Goal: Transaction & Acquisition: Book appointment/travel/reservation

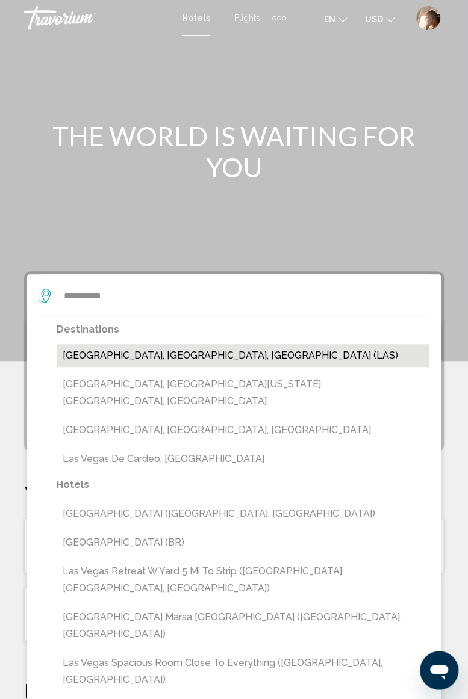
click at [148, 354] on button "[GEOGRAPHIC_DATA], [GEOGRAPHIC_DATA], [GEOGRAPHIC_DATA] (LAS)" at bounding box center [243, 355] width 372 height 23
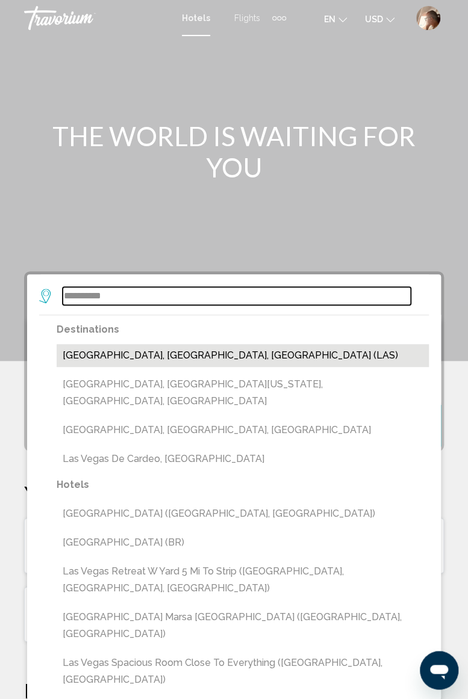
type input "**********"
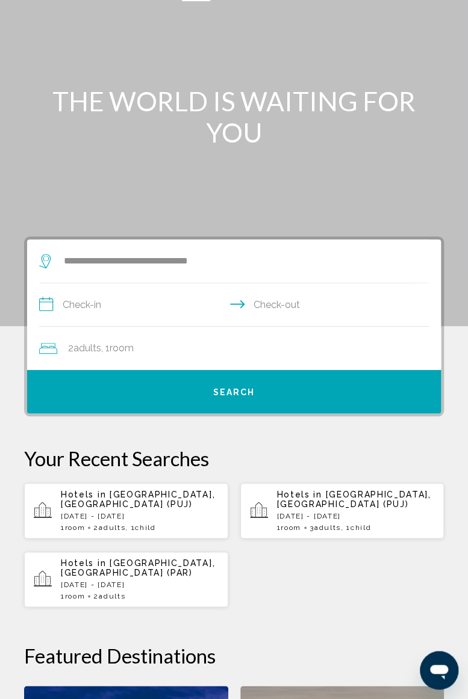
click at [146, 302] on input "**********" at bounding box center [236, 306] width 394 height 46
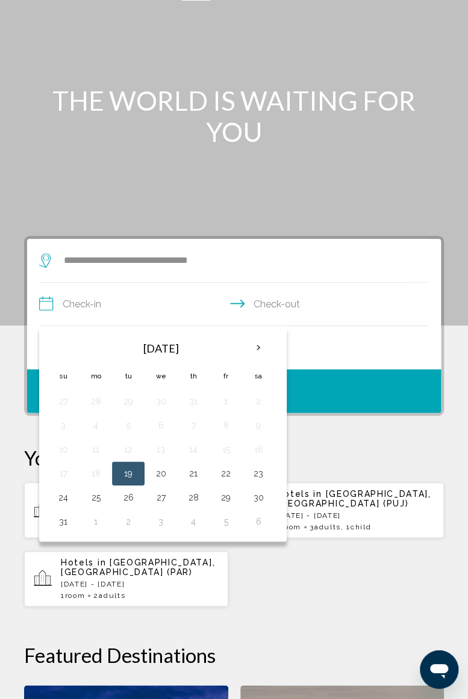
scroll to position [35, 0]
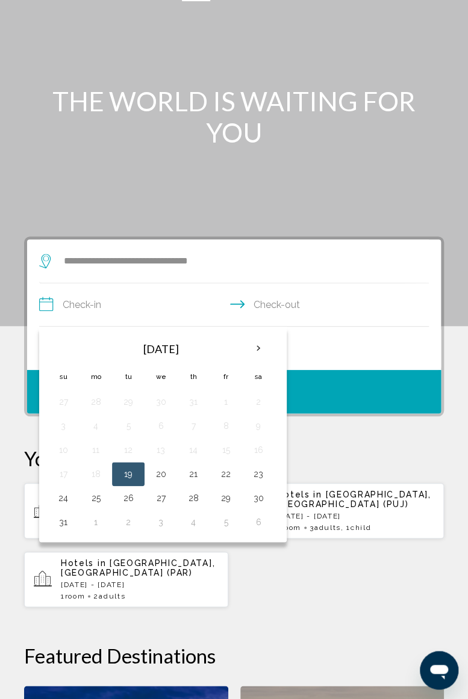
click at [258, 341] on th "Next month" at bounding box center [258, 348] width 32 height 26
click at [64, 396] on button "31" at bounding box center [63, 402] width 19 height 17
click at [194, 516] on button "4" at bounding box center [193, 522] width 19 height 17
type input "**********"
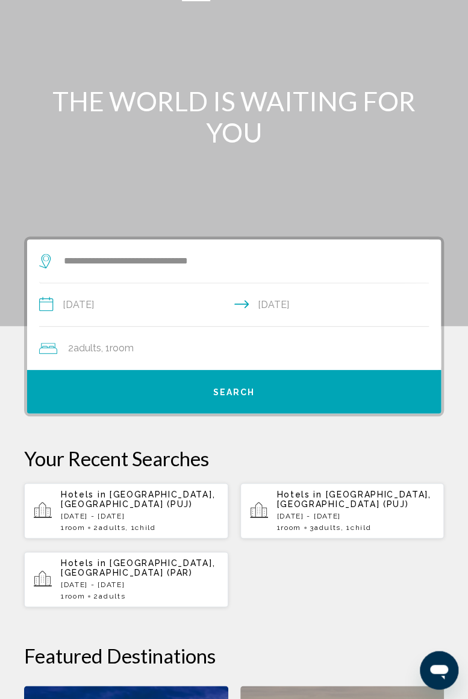
click at [236, 392] on span "Search" at bounding box center [234, 393] width 42 height 10
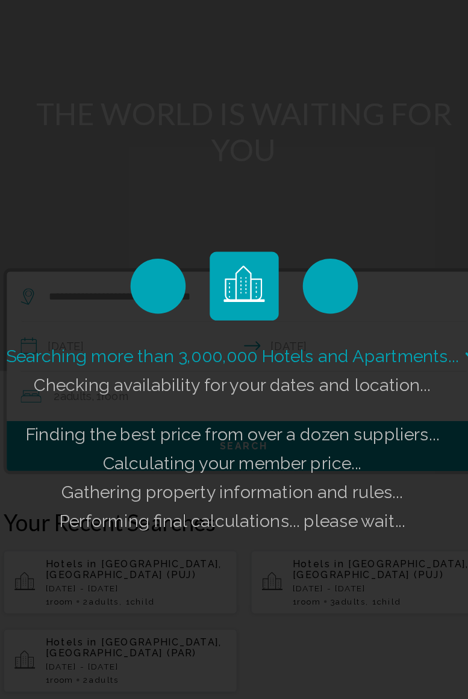
scroll to position [31, 0]
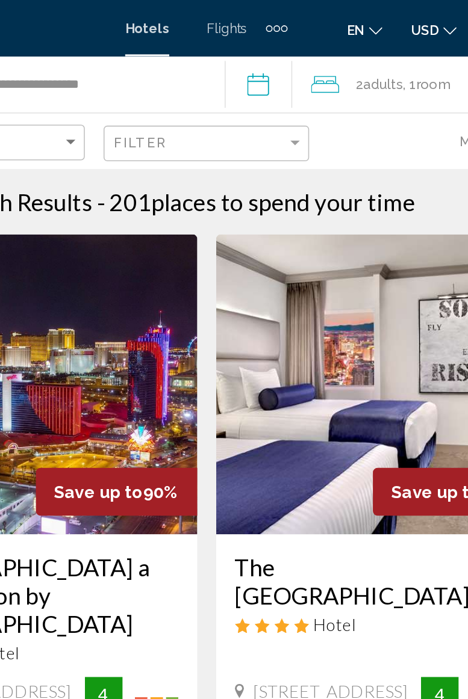
click at [272, 57] on input "**********" at bounding box center [270, 56] width 48 height 40
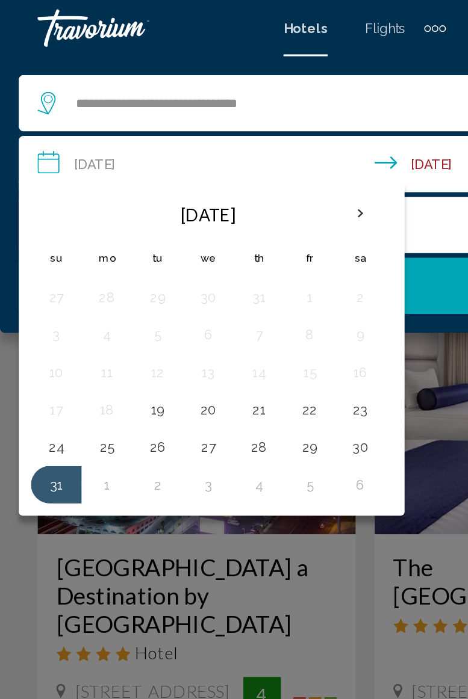
click at [229, 139] on th "Next month" at bounding box center [231, 137] width 32 height 26
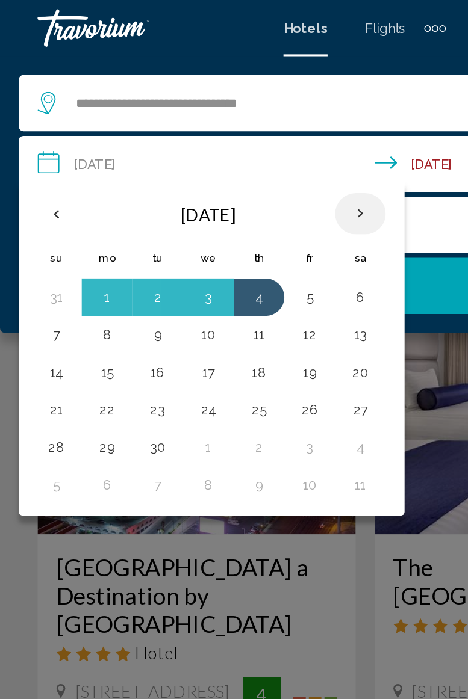
click at [231, 135] on th "Next month" at bounding box center [231, 137] width 32 height 26
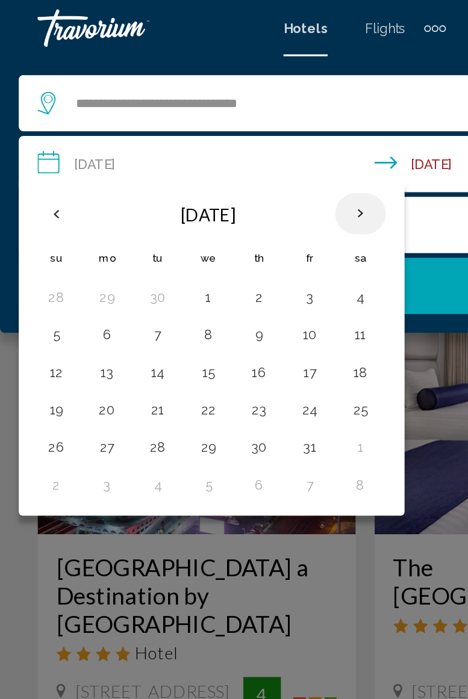
click at [227, 133] on th "Next month" at bounding box center [231, 137] width 32 height 26
click at [227, 137] on th "Next month" at bounding box center [231, 137] width 32 height 26
click at [102, 284] on button "30" at bounding box center [100, 287] width 19 height 17
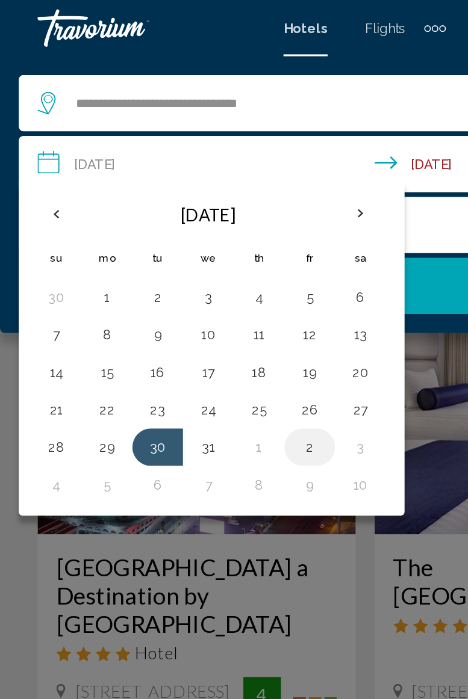
click at [199, 284] on button "2" at bounding box center [198, 287] width 19 height 17
type input "**********"
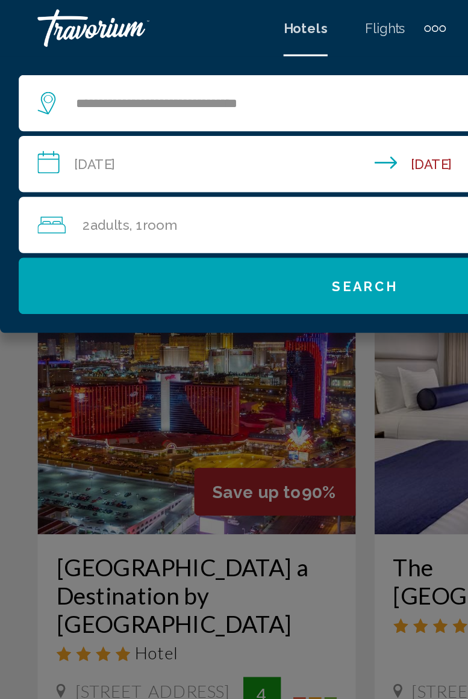
click at [193, 144] on div "2 Adult Adults , 1 Room rooms" at bounding box center [240, 144] width 432 height 17
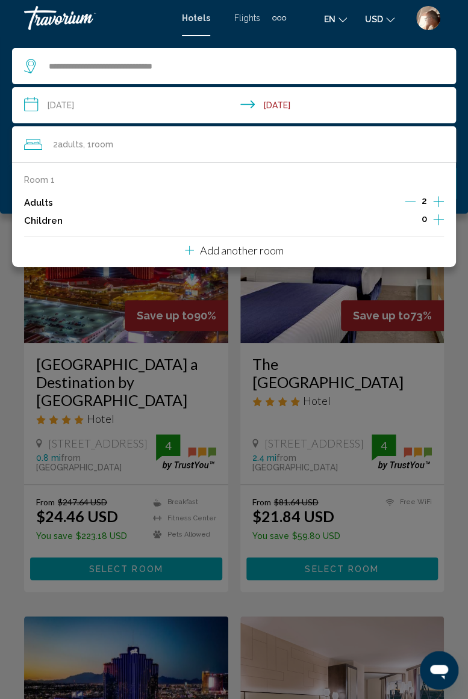
click at [229, 250] on p "Add another room" at bounding box center [242, 250] width 84 height 13
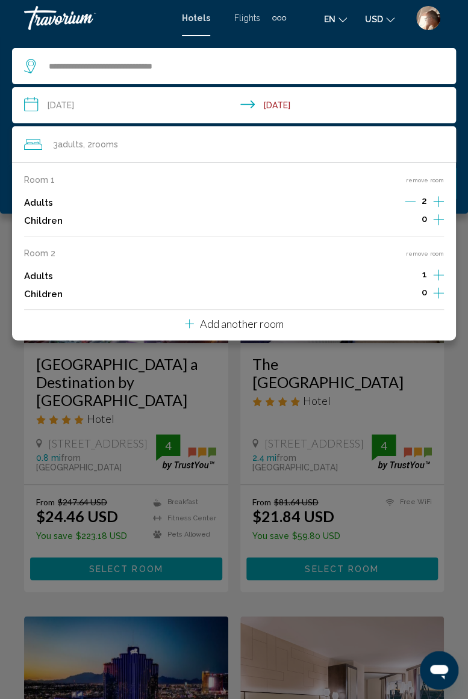
click at [243, 327] on p "Add another room" at bounding box center [242, 323] width 84 height 13
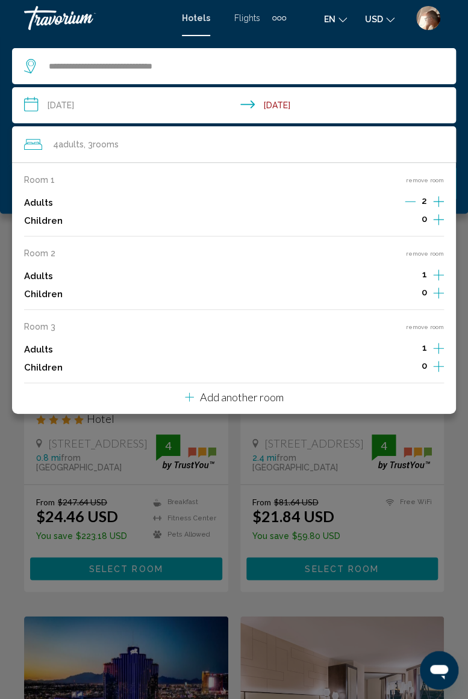
click at [239, 395] on p "Add another room" at bounding box center [242, 397] width 84 height 13
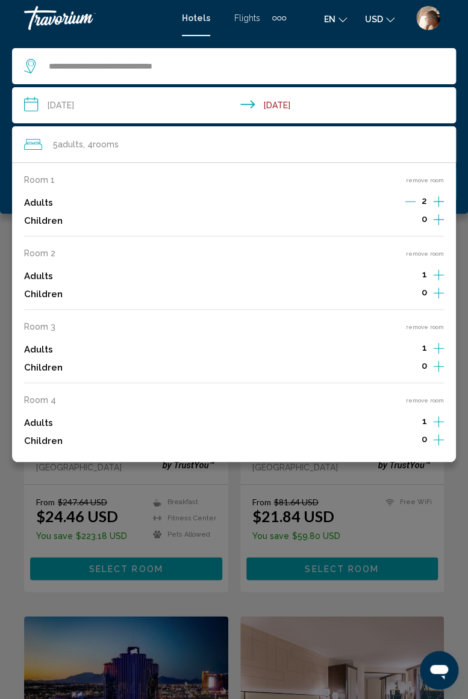
click at [425, 277] on span "1" at bounding box center [424, 275] width 5 height 10
click at [438, 209] on icon "Increment adults" at bounding box center [438, 201] width 11 height 14
click at [439, 209] on icon "Increment adults" at bounding box center [438, 201] width 11 height 14
click at [435, 209] on icon "Increment adults" at bounding box center [438, 201] width 11 height 14
click at [454, 493] on div "Main content" at bounding box center [234, 349] width 468 height 699
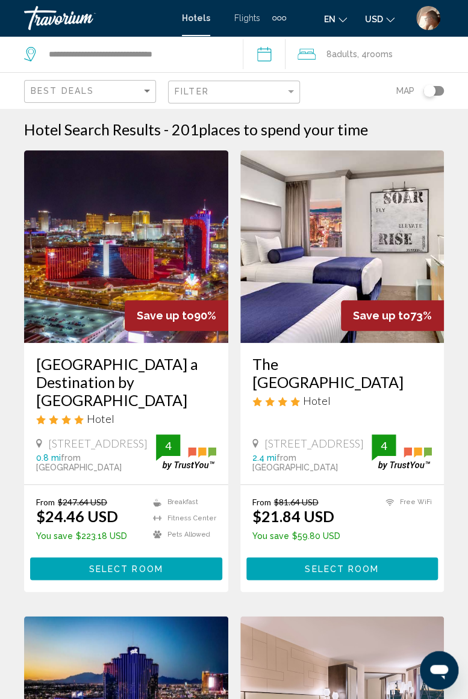
click at [273, 60] on input "**********" at bounding box center [267, 56] width 48 height 40
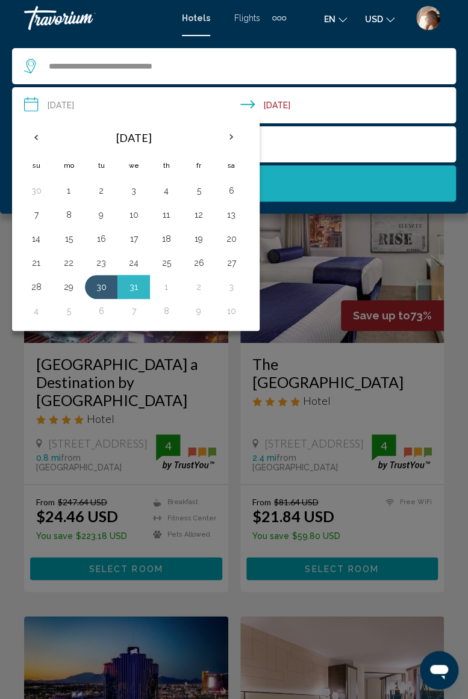
click at [284, 176] on button "Search" at bounding box center [234, 184] width 444 height 36
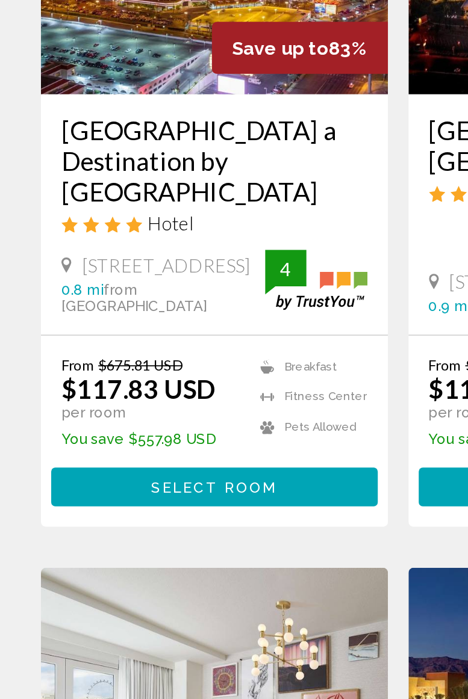
click at [143, 570] on span "Select Room" at bounding box center [126, 575] width 74 height 10
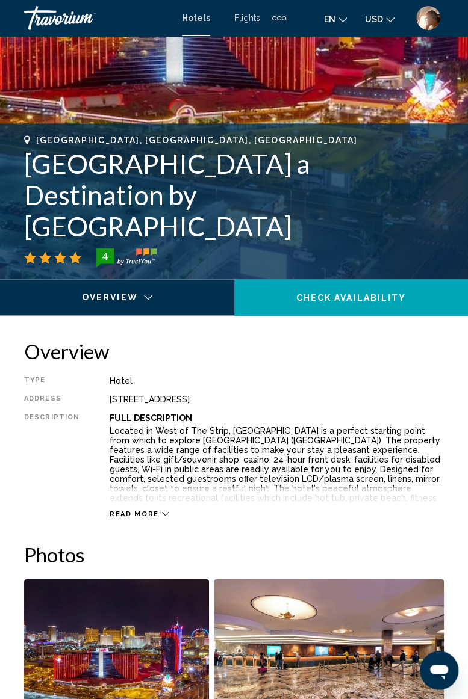
scroll to position [330, 0]
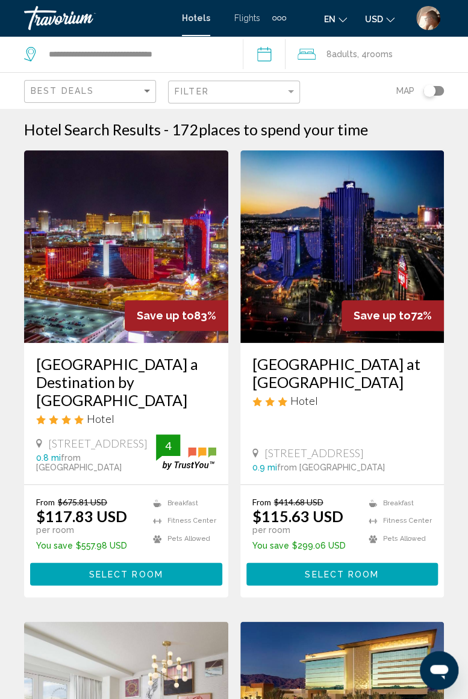
click at [339, 46] on span "8 Adult Adults" at bounding box center [341, 54] width 31 height 17
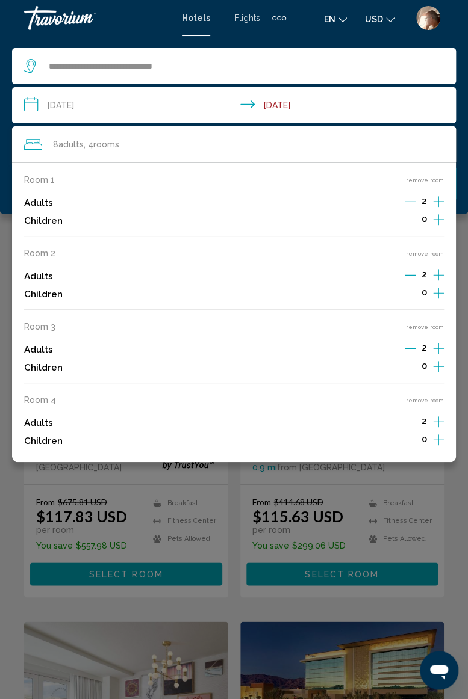
click at [430, 398] on button "remove room" at bounding box center [425, 401] width 38 height 8
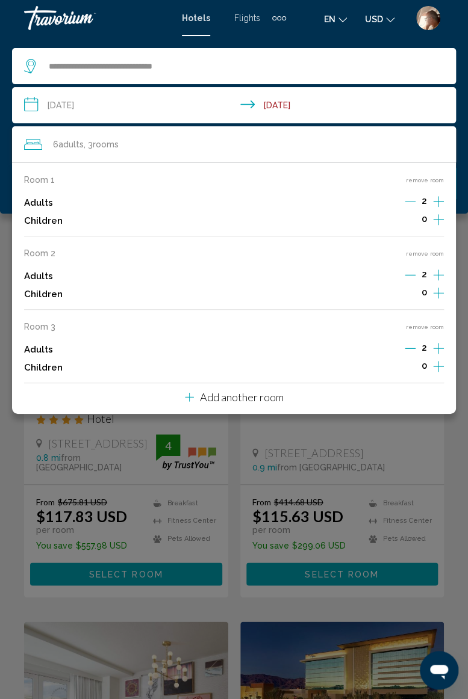
click at [433, 329] on button "remove room" at bounding box center [425, 327] width 38 height 8
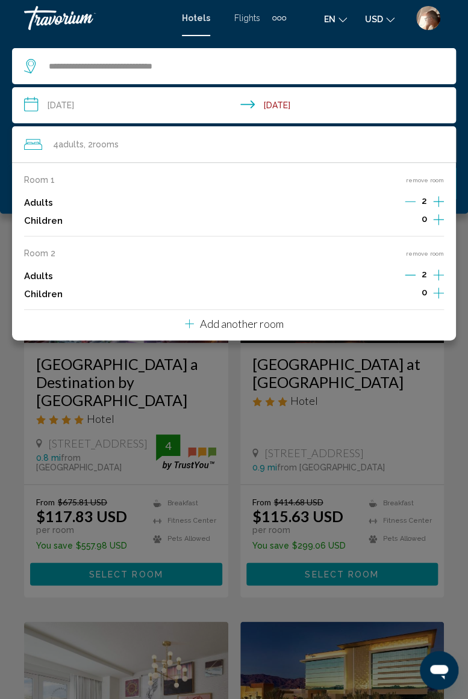
click at [430, 254] on button "remove room" at bounding box center [425, 254] width 38 height 8
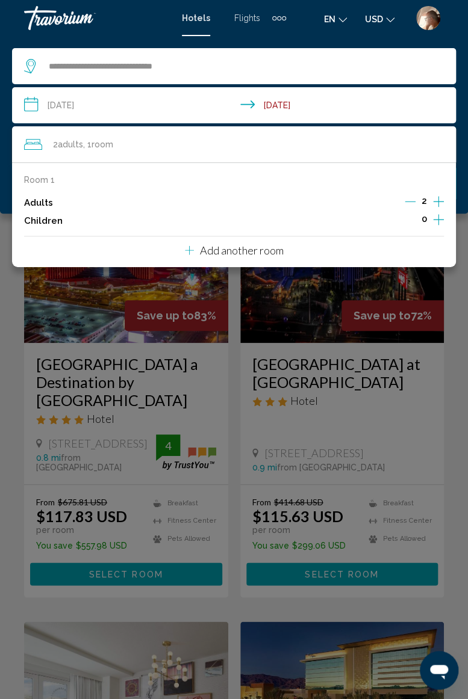
click at [453, 394] on div "Main content" at bounding box center [234, 349] width 468 height 699
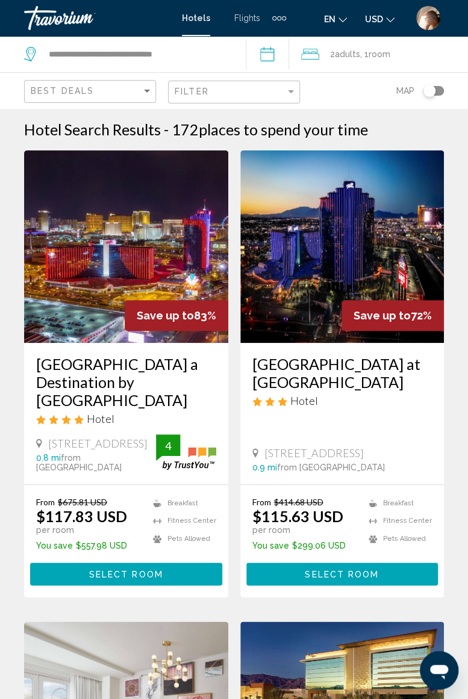
click at [274, 54] on input "**********" at bounding box center [270, 56] width 48 height 40
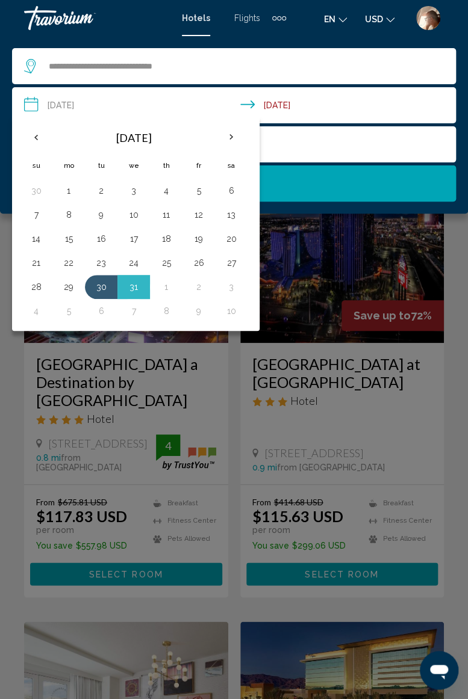
click at [305, 181] on button "Search" at bounding box center [234, 184] width 444 height 36
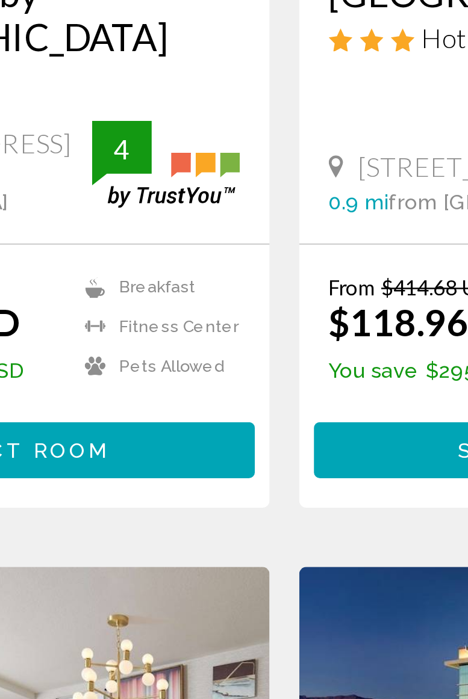
scroll to position [11, 0]
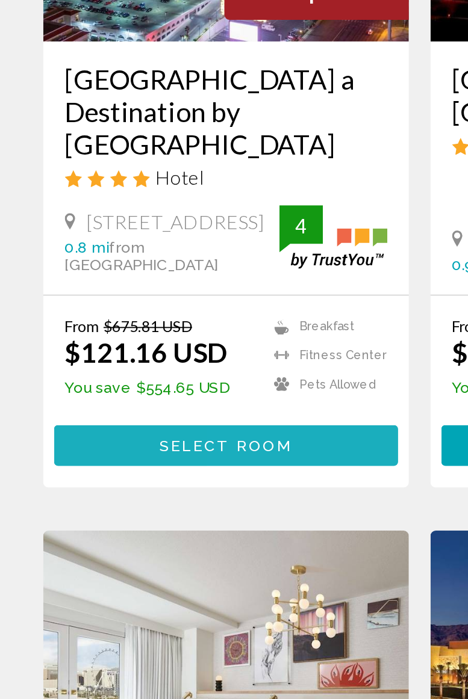
click at [161, 553] on span "Select Room" at bounding box center [126, 558] width 74 height 10
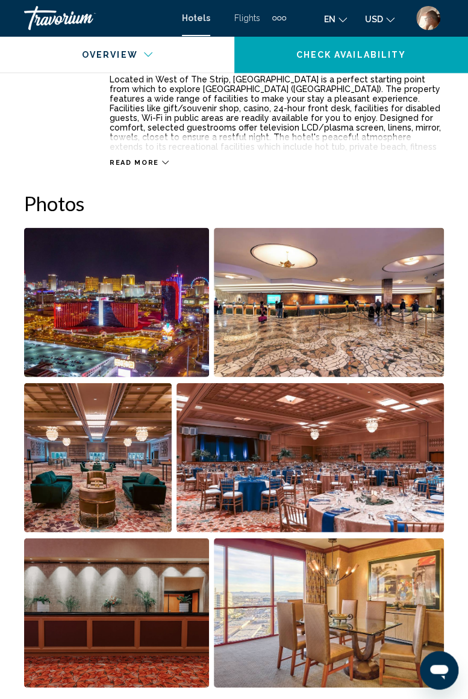
scroll to position [693, 0]
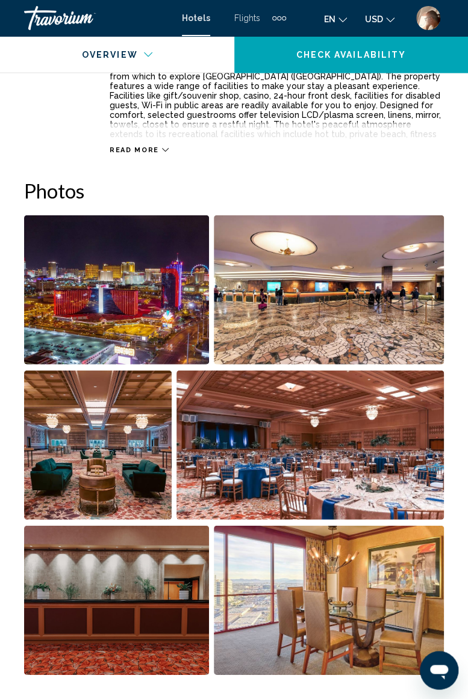
click at [176, 314] on img "Open full-screen image slider" at bounding box center [116, 289] width 185 height 149
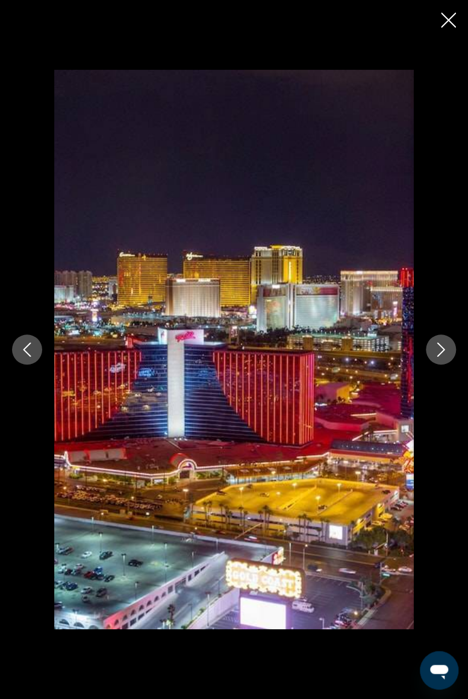
click at [436, 362] on button "Next image" at bounding box center [440, 350] width 30 height 30
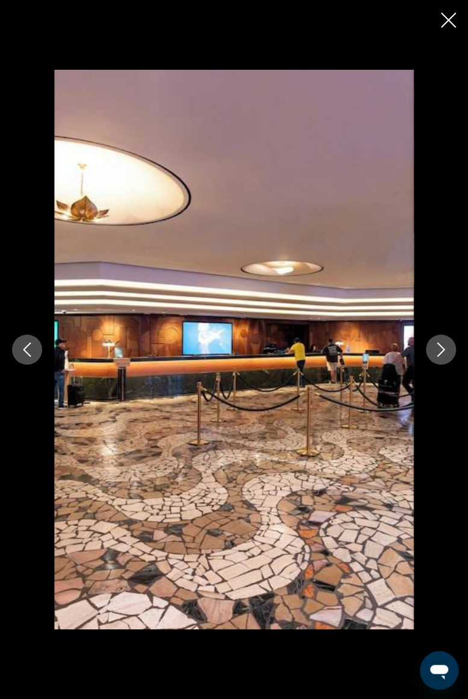
click at [440, 356] on icon "Next image" at bounding box center [440, 349] width 14 height 14
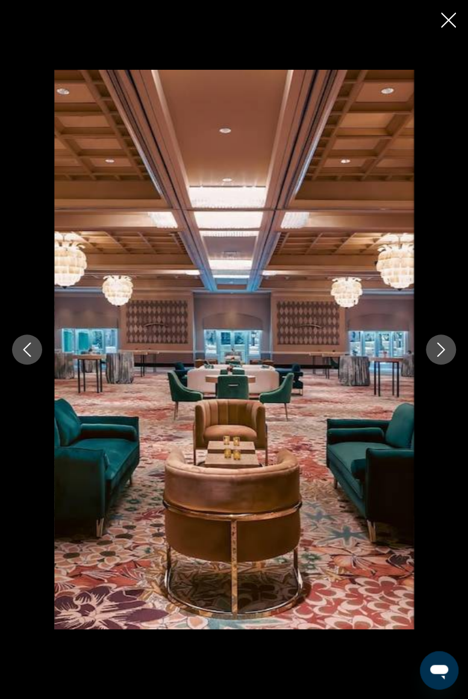
click at [442, 356] on icon "Next image" at bounding box center [440, 349] width 14 height 14
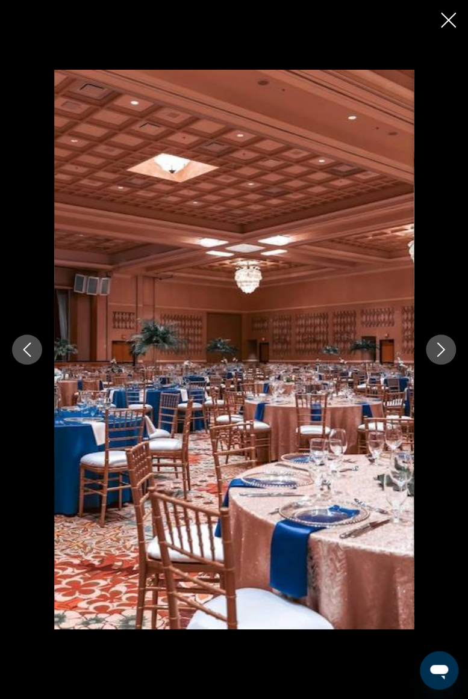
click at [439, 350] on icon "Next image" at bounding box center [440, 349] width 14 height 14
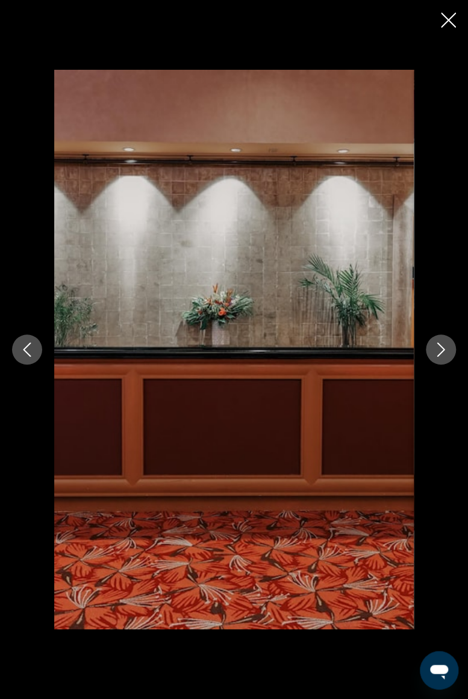
click at [438, 345] on icon "Next image" at bounding box center [440, 349] width 14 height 14
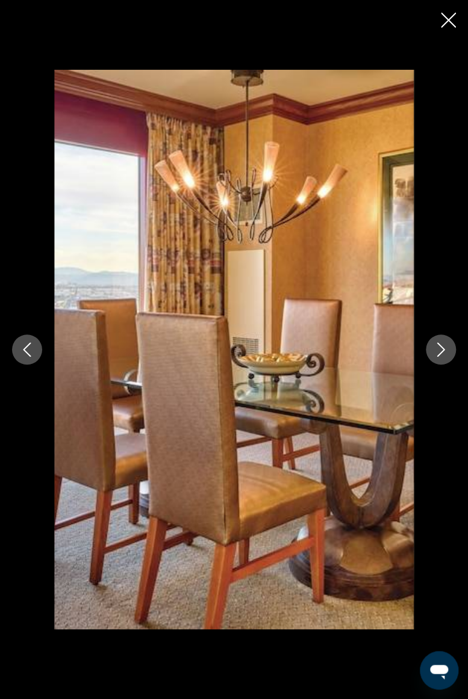
click at [445, 351] on icon "Next image" at bounding box center [440, 349] width 14 height 14
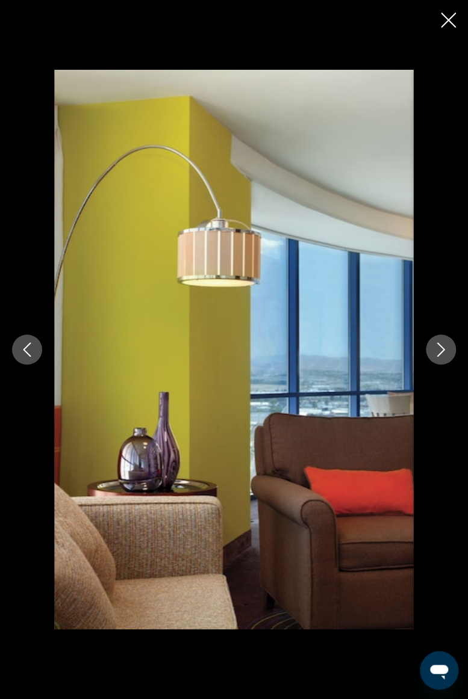
click at [437, 351] on icon "Next image" at bounding box center [440, 349] width 14 height 14
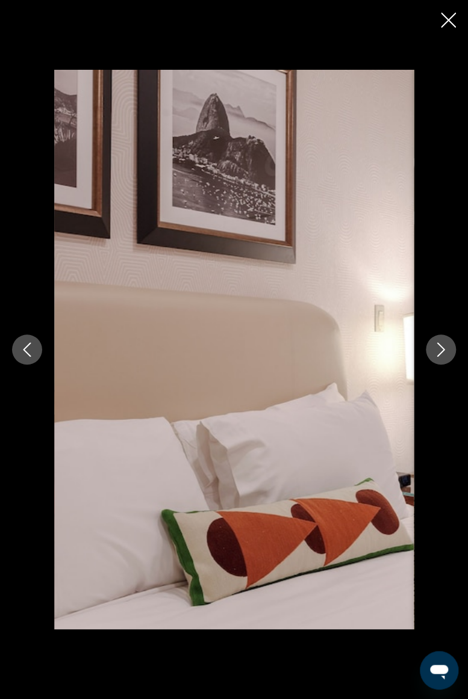
click at [444, 344] on icon "Next image" at bounding box center [440, 349] width 14 height 14
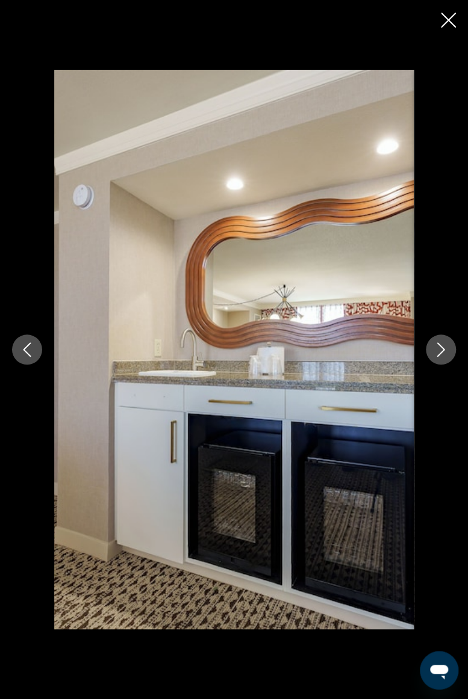
click at [451, 356] on button "Next image" at bounding box center [440, 350] width 30 height 30
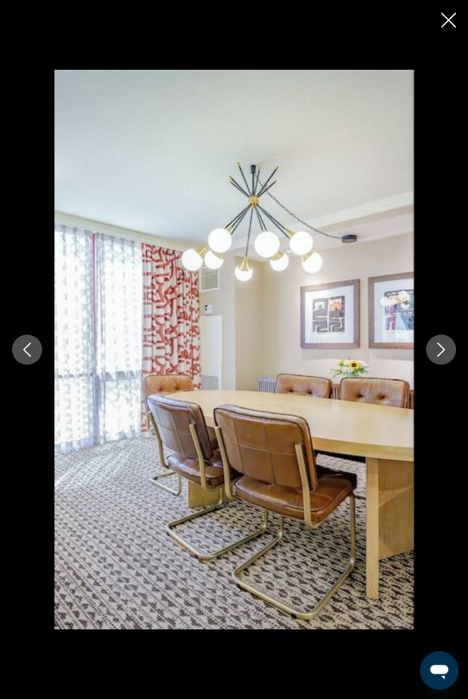
click at [444, 347] on icon "Next image" at bounding box center [440, 349] width 14 height 14
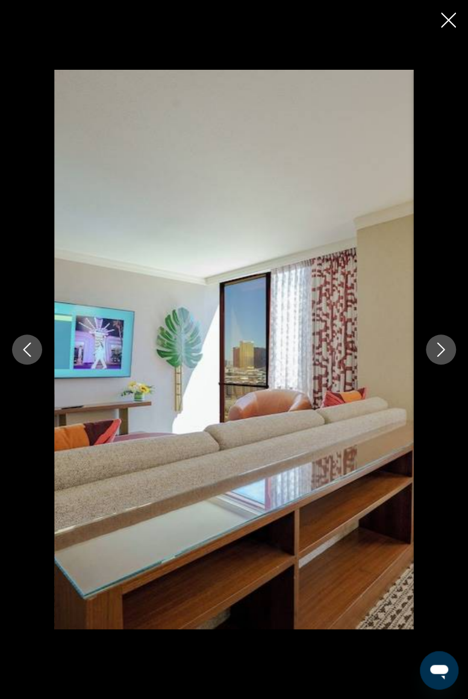
click at [448, 350] on button "Next image" at bounding box center [440, 350] width 30 height 30
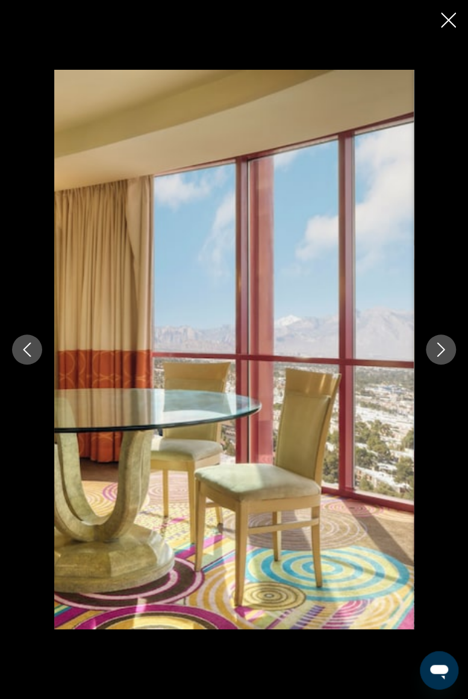
click at [438, 347] on icon "Next image" at bounding box center [440, 349] width 14 height 14
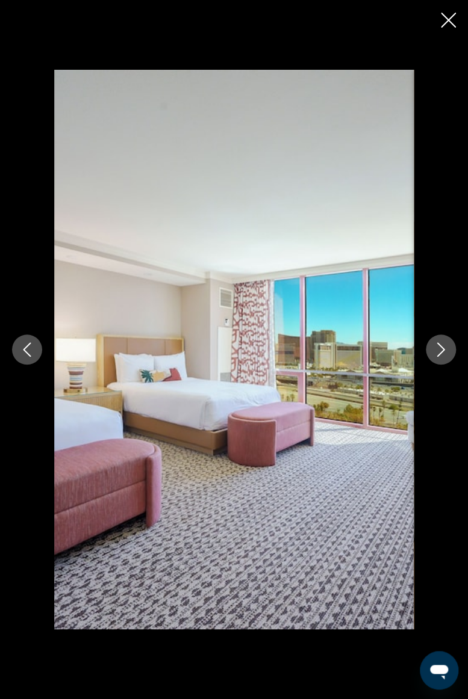
click at [444, 349] on icon "Next image" at bounding box center [441, 349] width 8 height 14
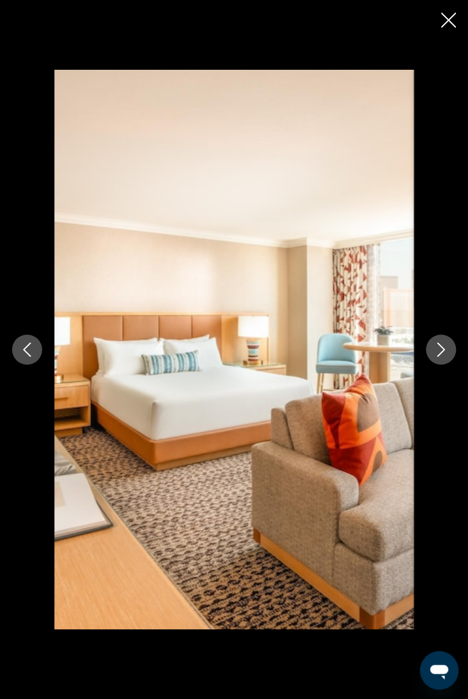
click at [439, 350] on icon "Next image" at bounding box center [440, 349] width 14 height 14
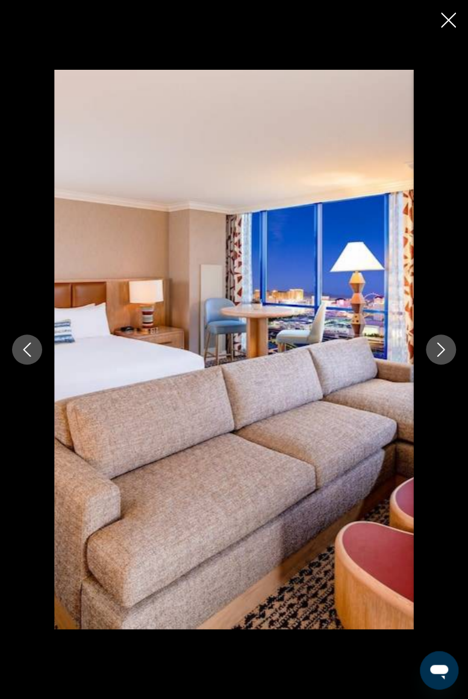
click at [444, 345] on icon "Next image" at bounding box center [440, 349] width 14 height 14
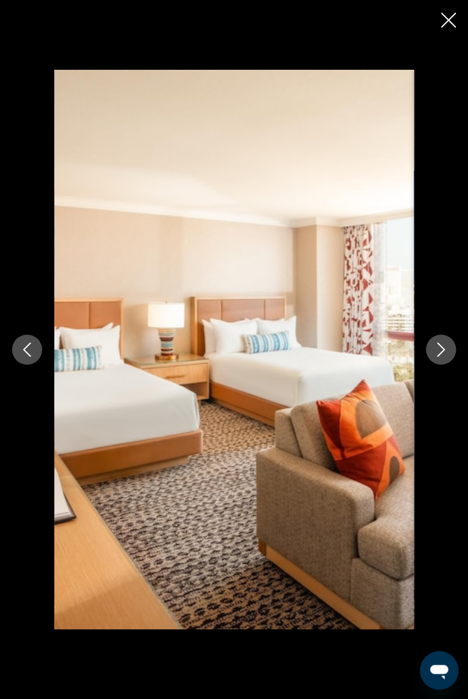
click at [439, 347] on icon "Next image" at bounding box center [440, 349] width 14 height 14
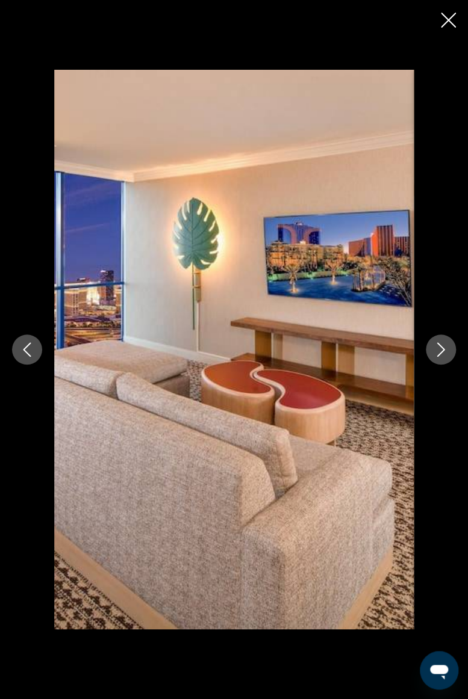
click at [445, 352] on icon "Next image" at bounding box center [440, 349] width 14 height 14
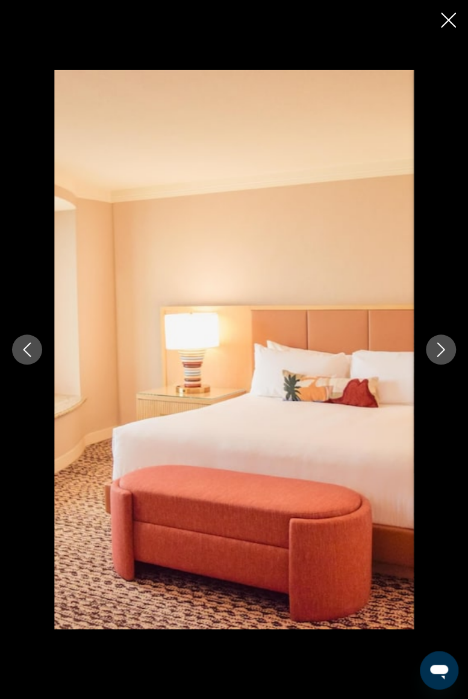
click at [440, 347] on icon "Next image" at bounding box center [440, 349] width 14 height 14
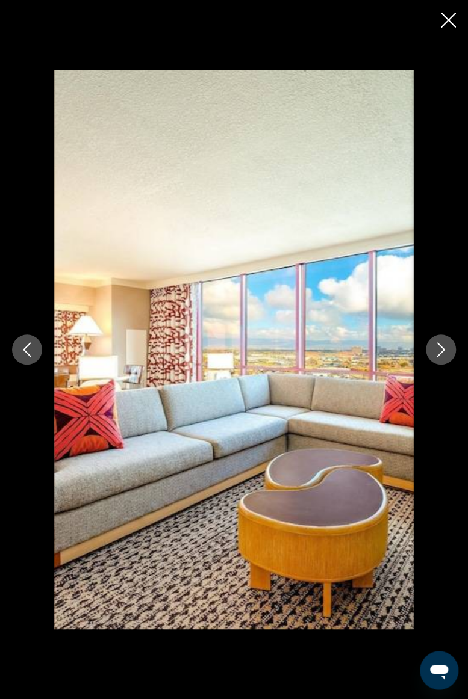
click at [439, 347] on icon "Next image" at bounding box center [440, 349] width 14 height 14
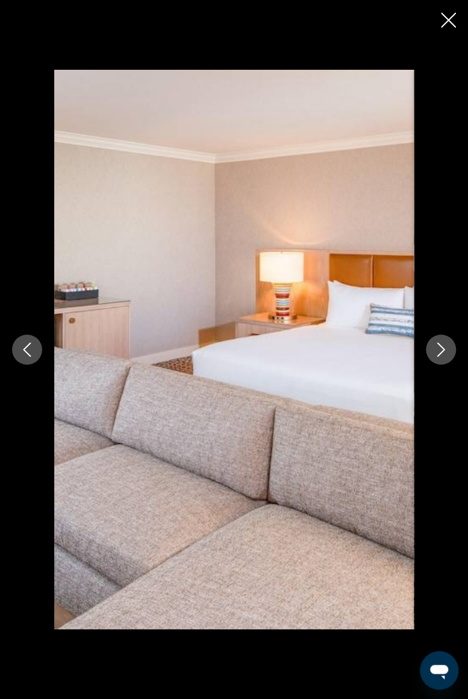
click at [442, 20] on icon "Close slideshow" at bounding box center [448, 20] width 15 height 15
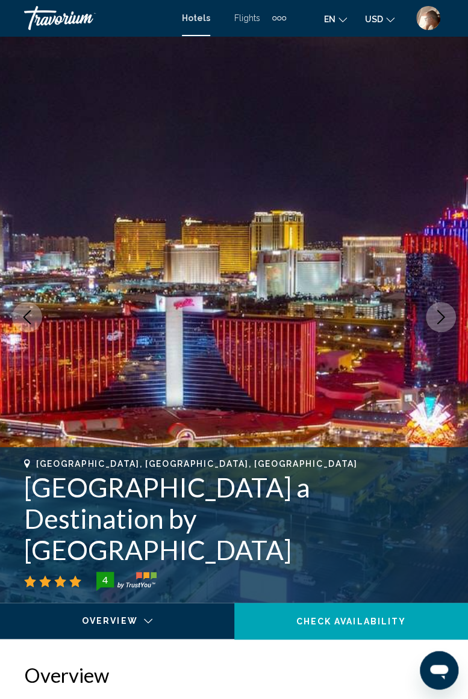
scroll to position [0, 0]
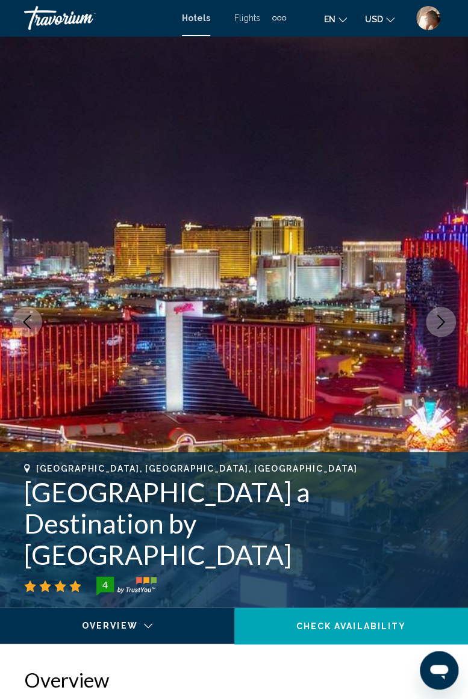
click at [49, 13] on div "Travorium" at bounding box center [84, 18] width 120 height 24
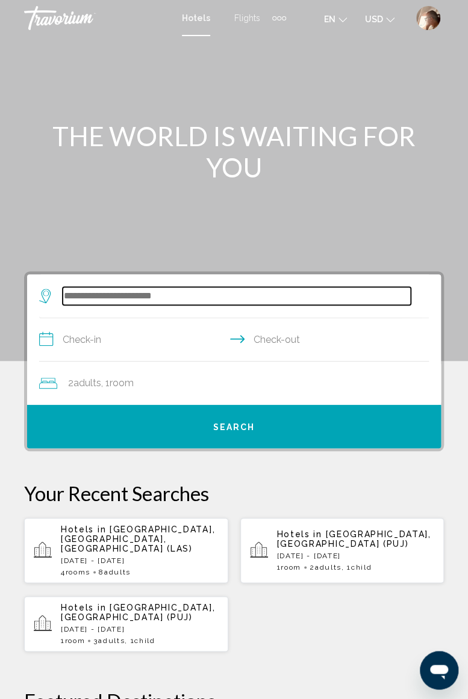
click at [197, 299] on input "Search widget" at bounding box center [237, 296] width 348 height 18
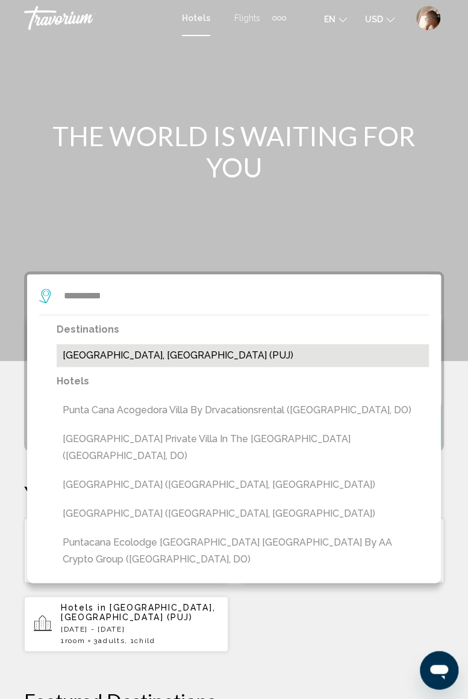
click at [154, 358] on button "[GEOGRAPHIC_DATA], [GEOGRAPHIC_DATA] (PUJ)" at bounding box center [243, 355] width 372 height 23
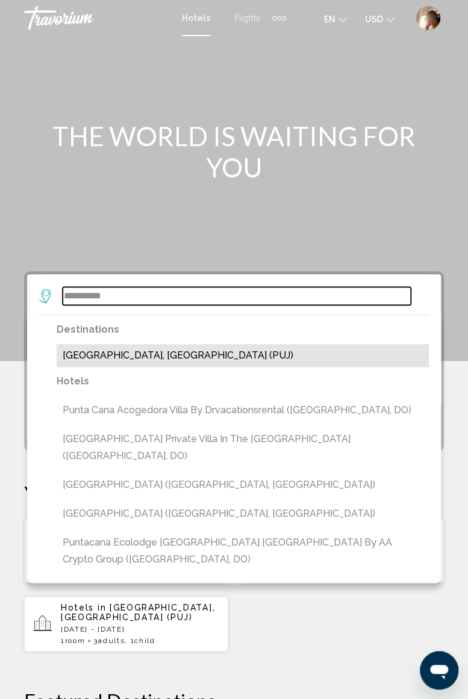
type input "**********"
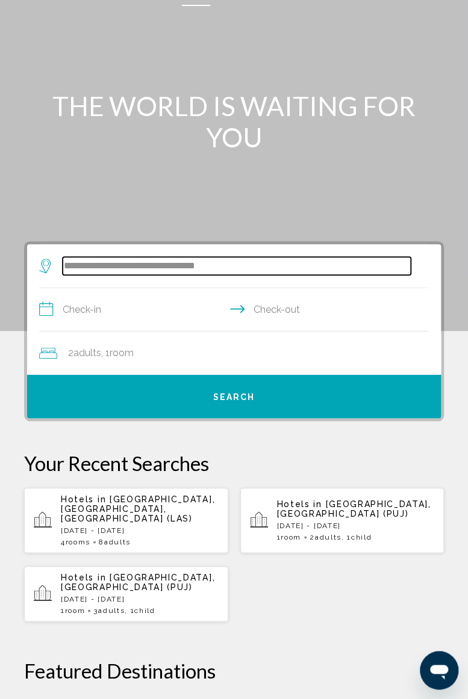
scroll to position [35, 0]
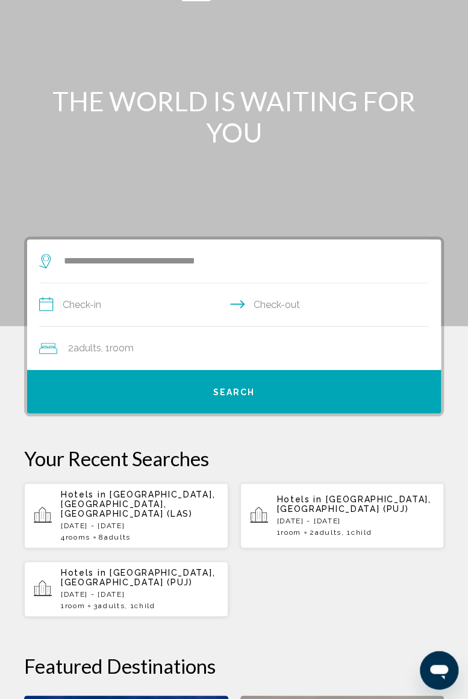
click at [149, 309] on input "**********" at bounding box center [236, 306] width 394 height 46
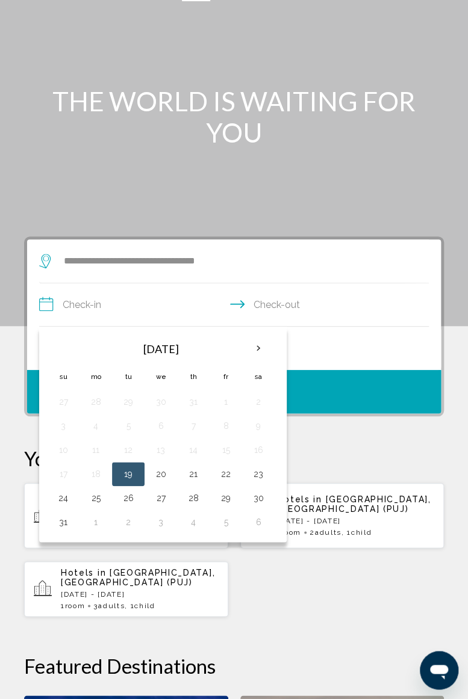
click at [254, 344] on th "Next month" at bounding box center [258, 348] width 32 height 26
click at [262, 338] on th "Next month" at bounding box center [258, 348] width 32 height 26
click at [260, 339] on th "Next month" at bounding box center [258, 348] width 32 height 26
click at [131, 495] on button "25" at bounding box center [128, 498] width 19 height 17
click at [70, 527] on button "30" at bounding box center [63, 522] width 19 height 17
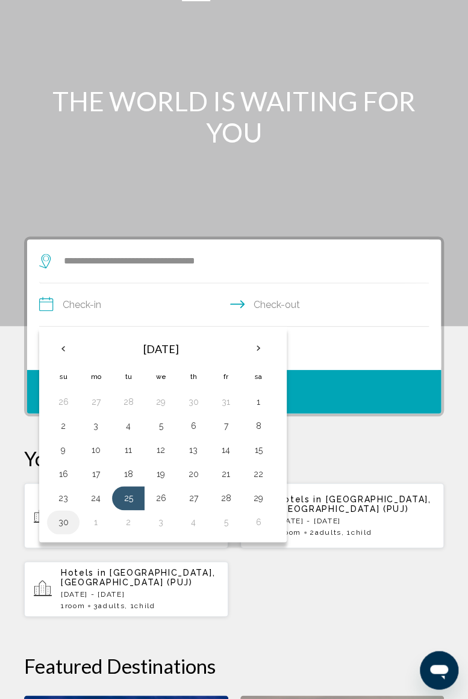
type input "**********"
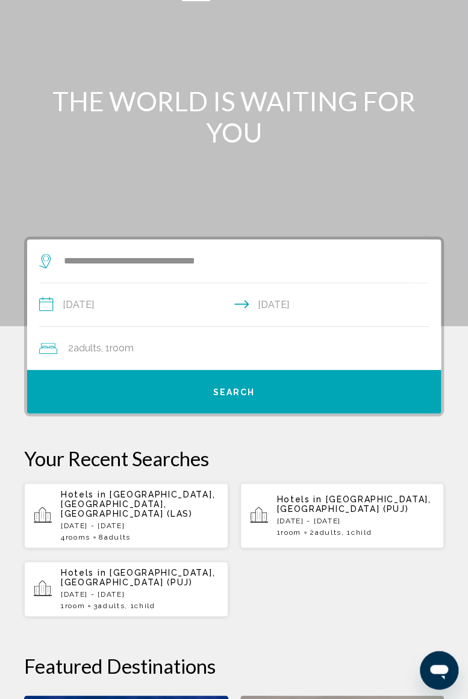
click at [162, 346] on div "2 Adult Adults , 1 Room rooms" at bounding box center [239, 348] width 401 height 17
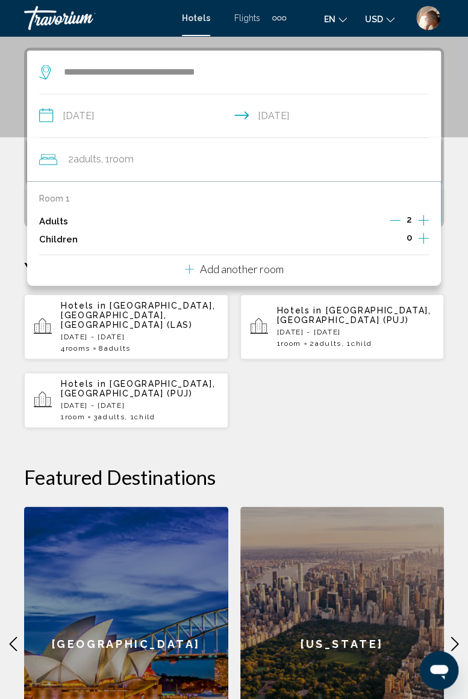
scroll to position [232, 0]
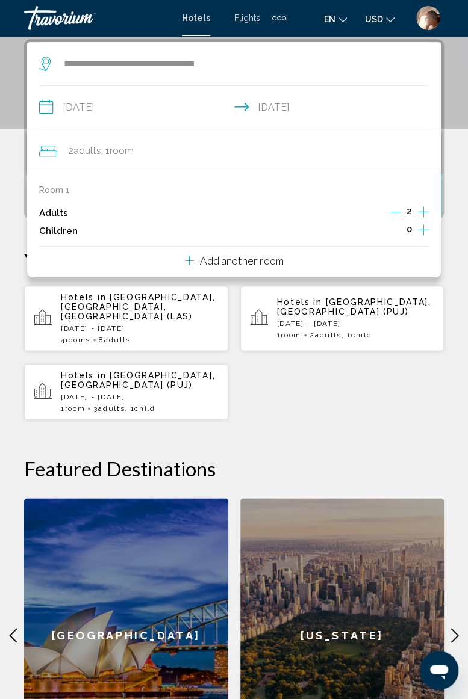
click at [425, 214] on icon "Increment adults" at bounding box center [423, 212] width 11 height 14
click at [419, 205] on icon "Increment adults" at bounding box center [423, 212] width 11 height 14
click at [406, 410] on div "**********" at bounding box center [234, 408] width 468 height 739
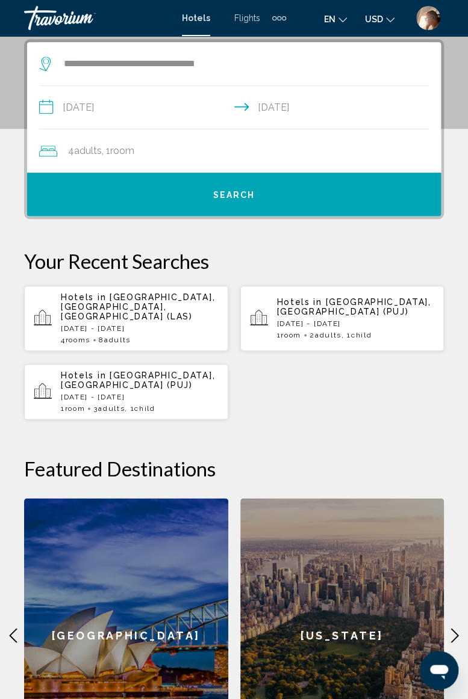
click at [237, 195] on span "Search" at bounding box center [234, 195] width 42 height 10
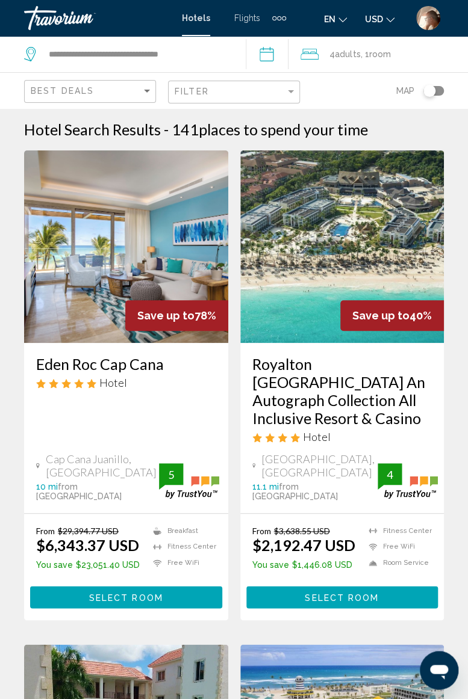
click at [347, 63] on div "4 Adult Adults , 1 Room rooms" at bounding box center [383, 54] width 167 height 36
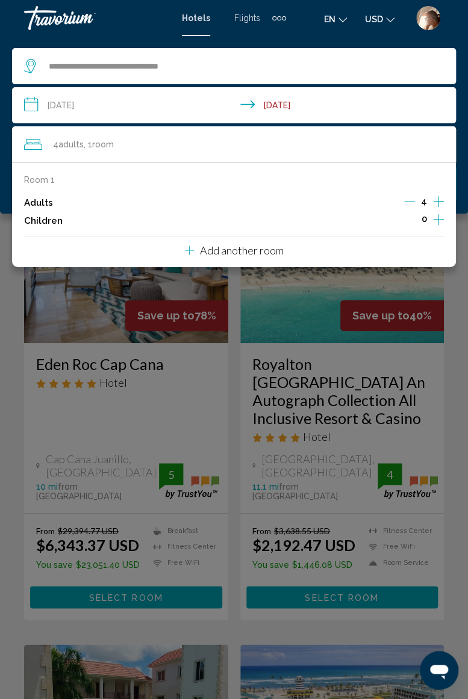
click at [415, 202] on icon "Decrement adults" at bounding box center [409, 202] width 11 height 1
click at [409, 202] on icon "Decrement adults" at bounding box center [410, 202] width 11 height 1
click at [253, 249] on p "Add another room" at bounding box center [242, 250] width 84 height 13
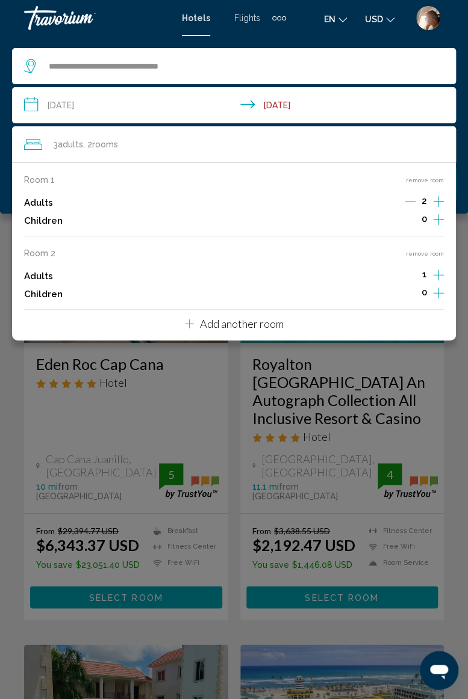
click at [436, 209] on icon "Increment adults" at bounding box center [438, 201] width 11 height 14
click at [456, 372] on div "Main content" at bounding box center [234, 349] width 468 height 699
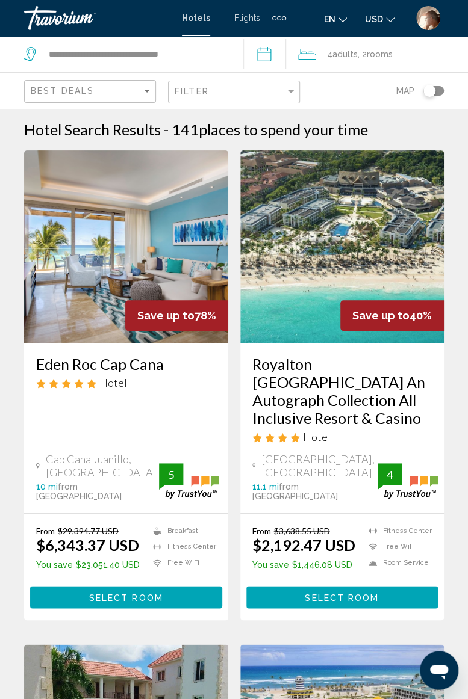
click at [273, 57] on input "**********" at bounding box center [267, 56] width 48 height 40
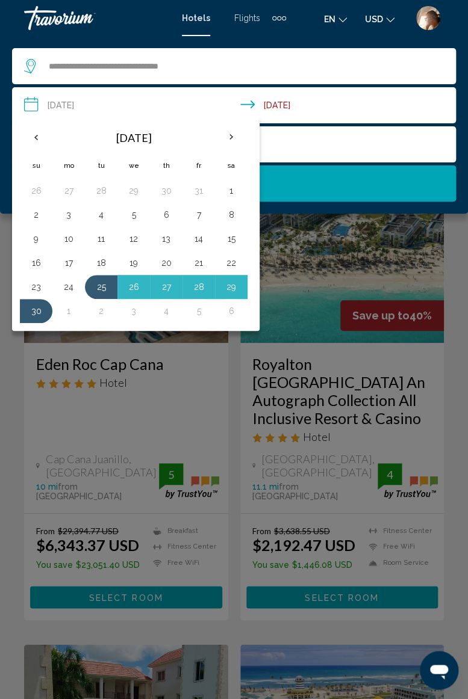
click at [302, 175] on button "Search" at bounding box center [234, 184] width 444 height 36
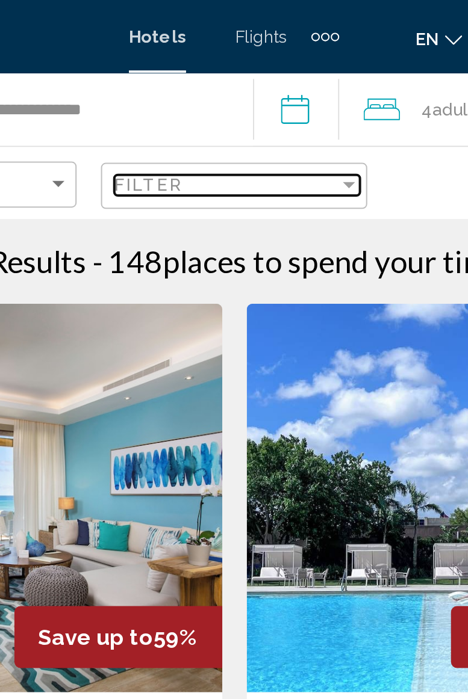
click at [290, 90] on div "Filter" at bounding box center [291, 91] width 6 height 3
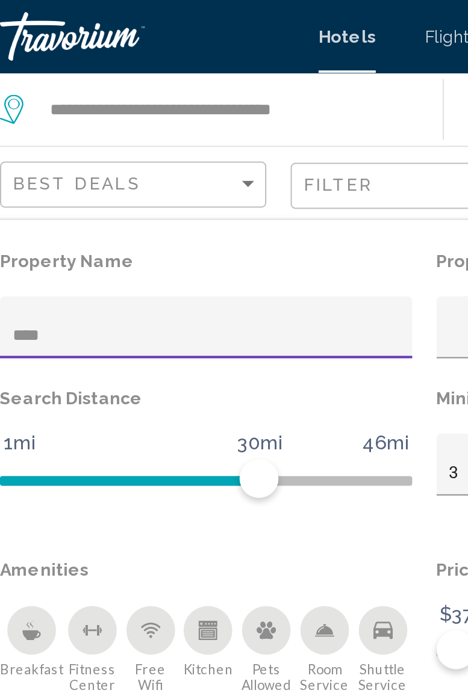
type input "*****"
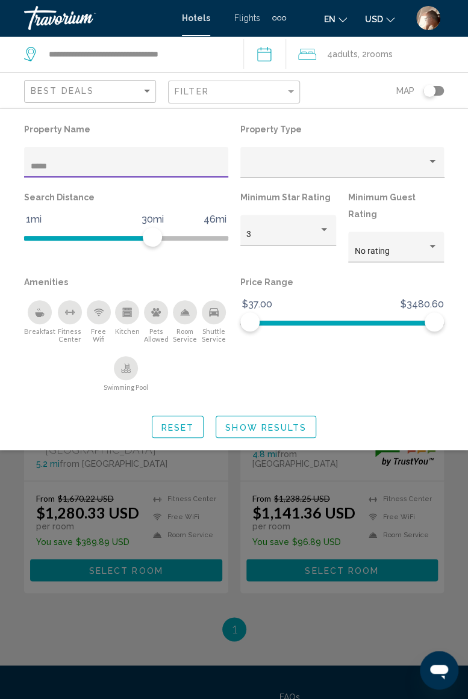
click at [271, 422] on span "Show Results" at bounding box center [265, 427] width 81 height 10
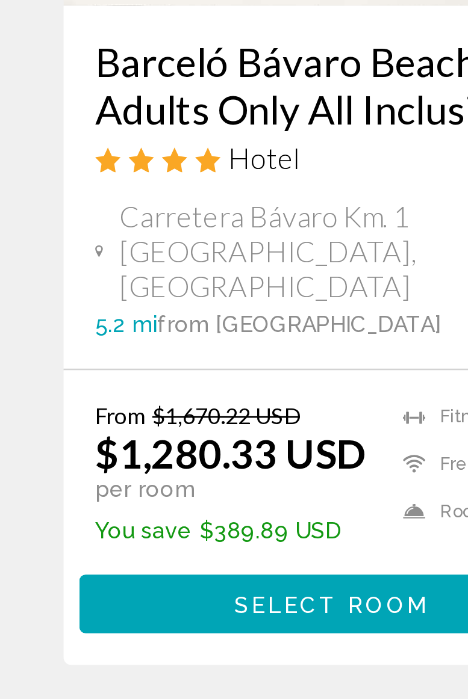
scroll to position [1, 0]
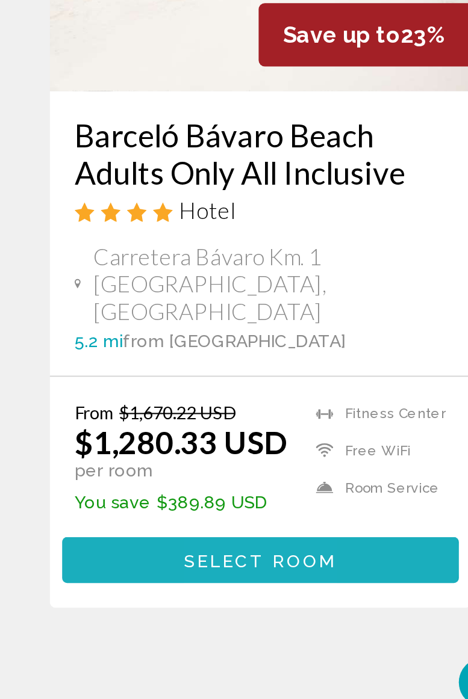
click at [118, 565] on span "Select Room" at bounding box center [126, 570] width 74 height 10
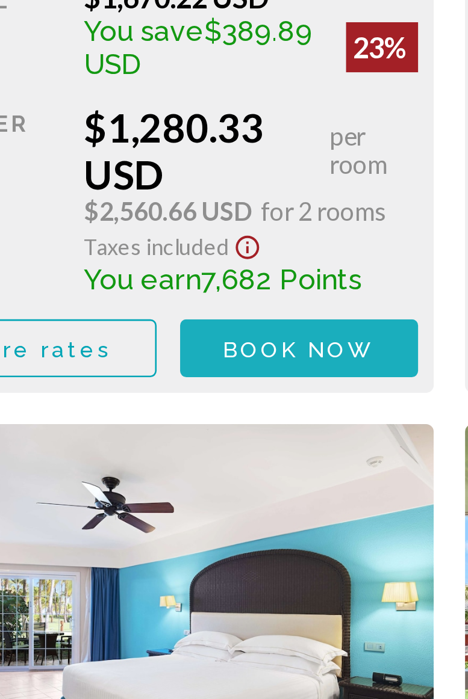
scroll to position [2174, 0]
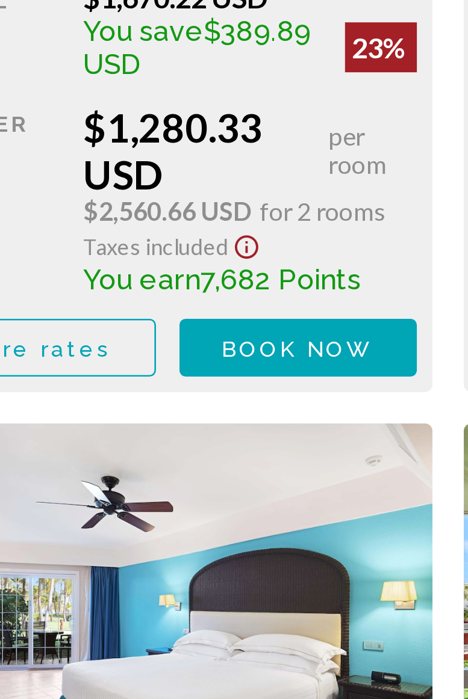
click at [170, 480] on span "Book now" at bounding box center [176, 478] width 58 height 10
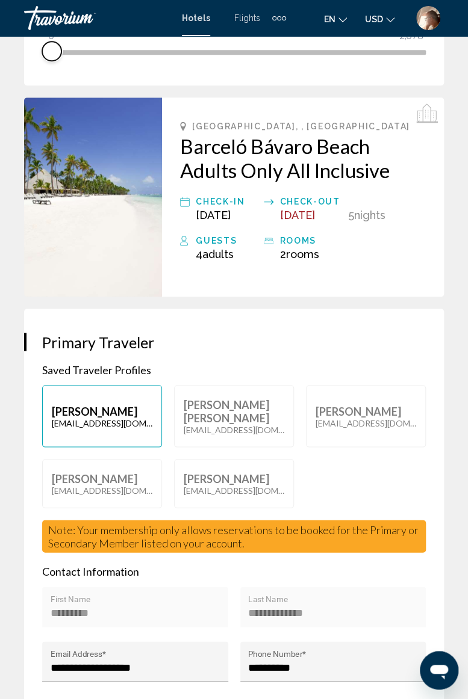
scroll to position [397, 0]
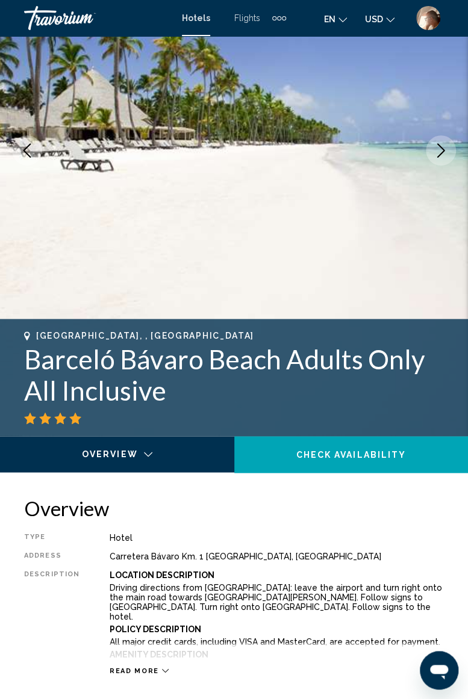
scroll to position [174, 0]
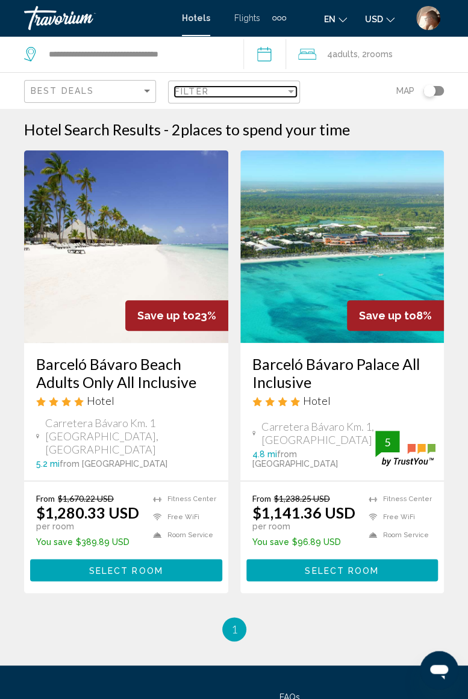
click at [284, 88] on div "Filter" at bounding box center [230, 92] width 111 height 10
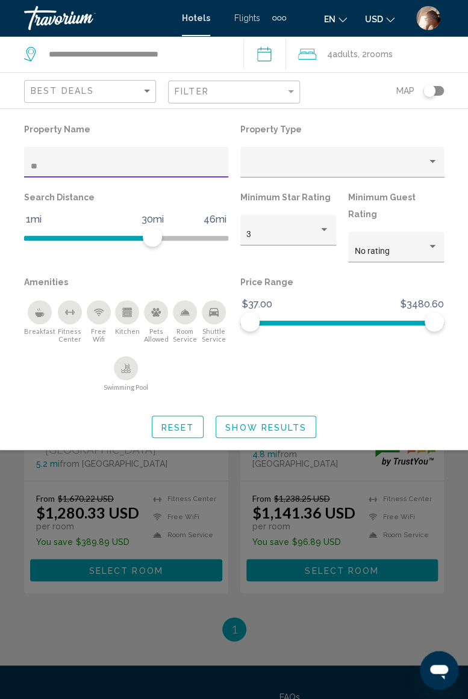
type input "*"
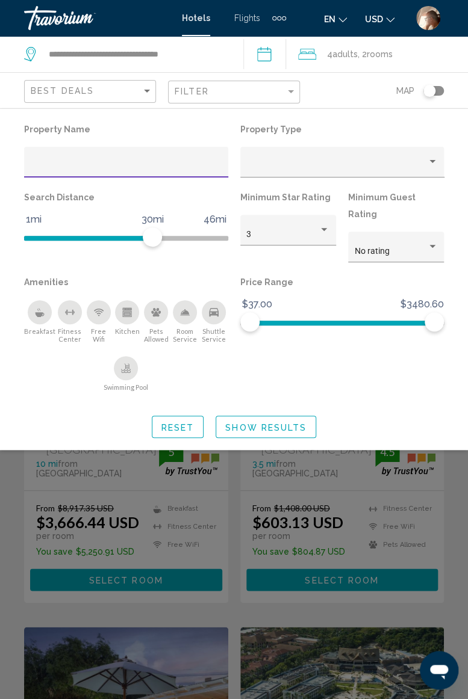
click at [453, 442] on div "Search widget" at bounding box center [234, 440] width 468 height 519
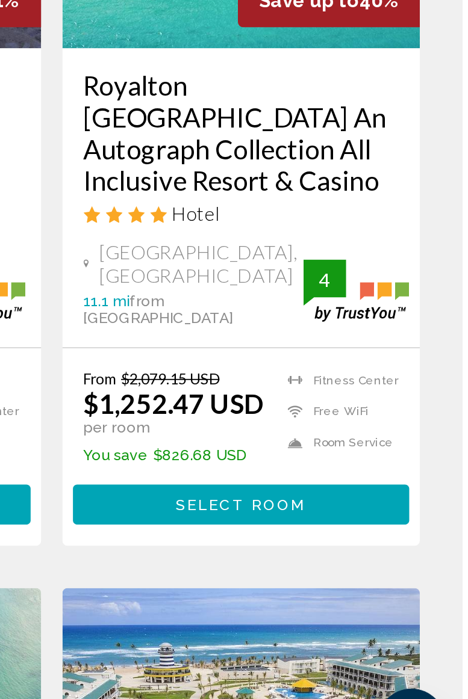
scroll to position [533, 0]
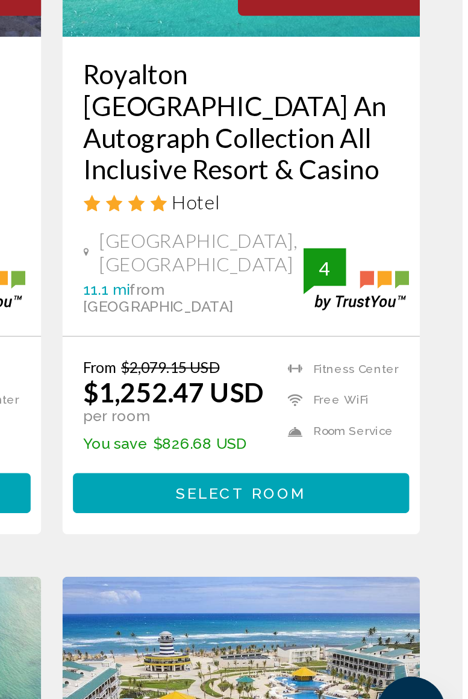
click at [354, 542] on span "Select Room" at bounding box center [342, 547] width 74 height 10
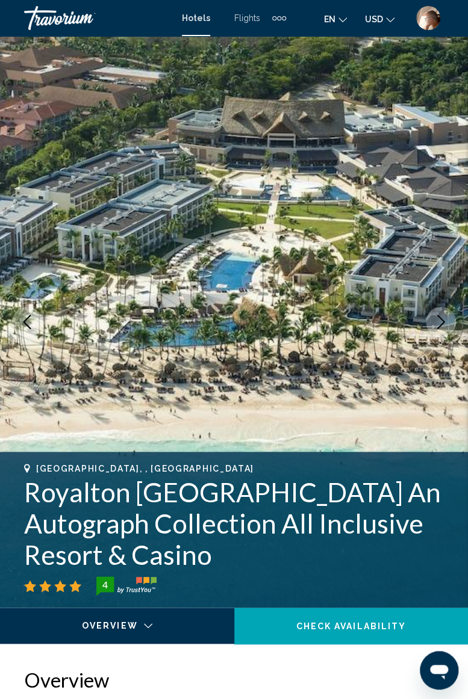
click at [71, 14] on div "Travorium" at bounding box center [84, 18] width 120 height 24
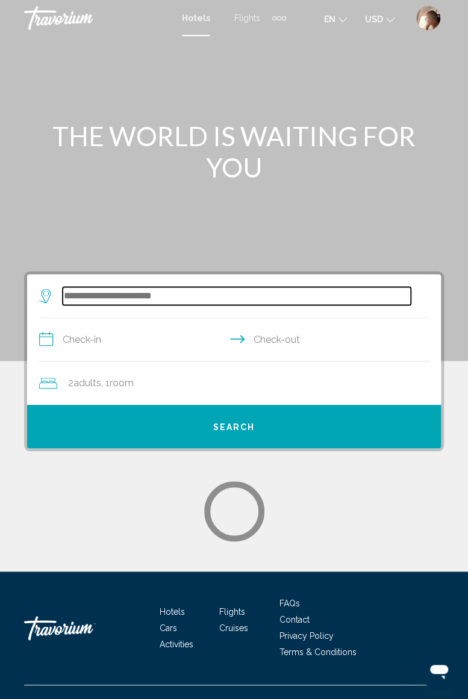
click at [136, 290] on input "Search widget" at bounding box center [237, 296] width 348 height 18
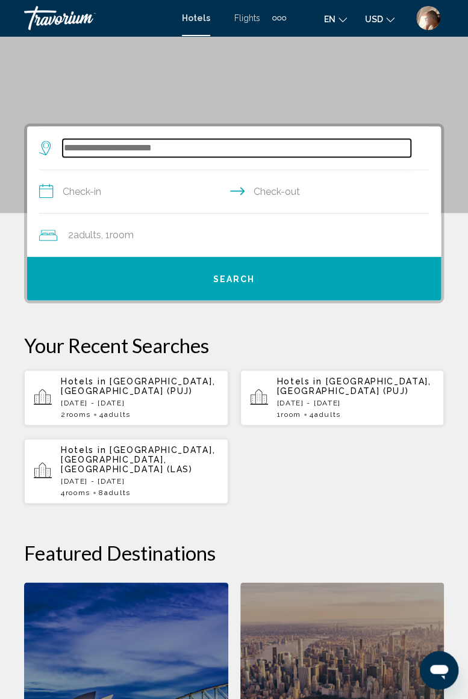
scroll to position [232, 0]
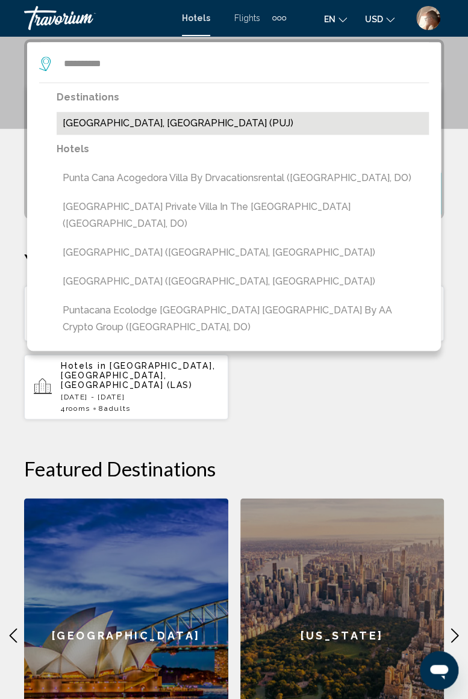
click at [124, 124] on button "[GEOGRAPHIC_DATA], [GEOGRAPHIC_DATA] (PUJ)" at bounding box center [243, 123] width 372 height 23
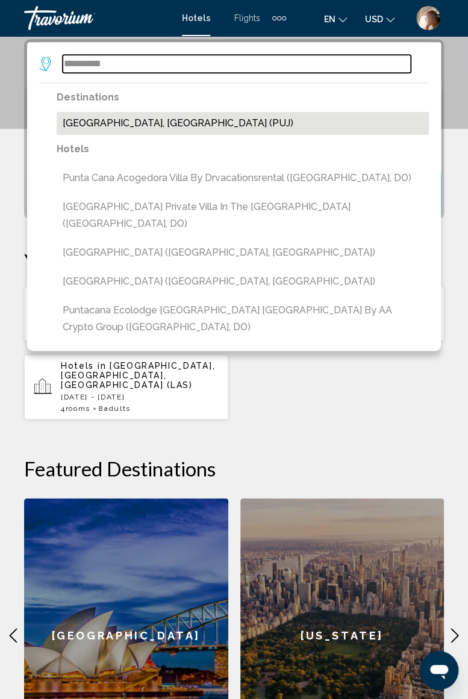
type input "**********"
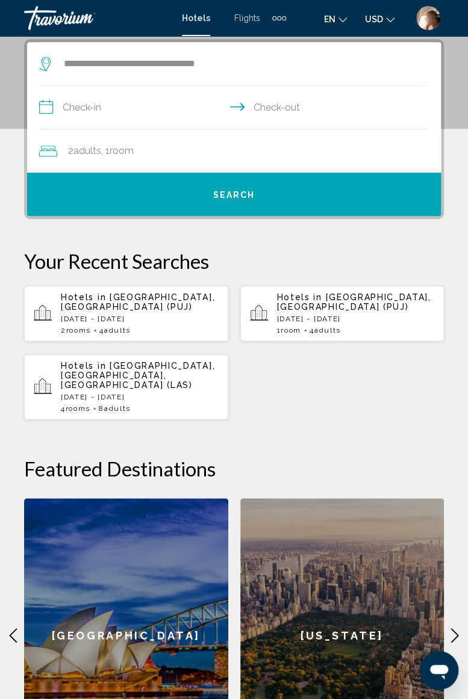
click at [135, 105] on input "**********" at bounding box center [236, 109] width 394 height 46
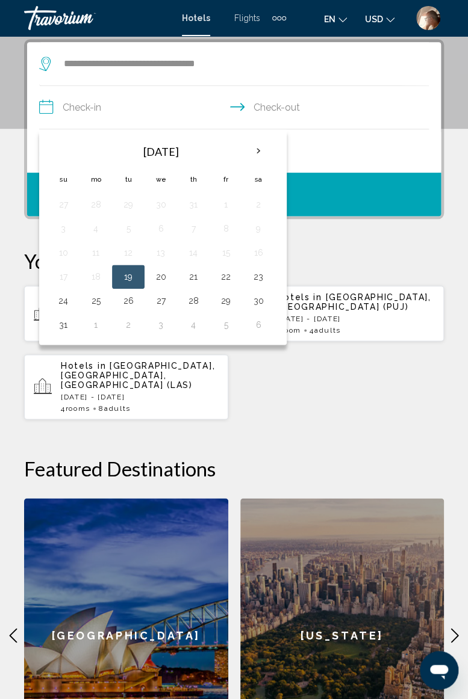
click at [258, 146] on th "Next month" at bounding box center [258, 151] width 32 height 26
click at [62, 227] on button "7" at bounding box center [63, 228] width 19 height 17
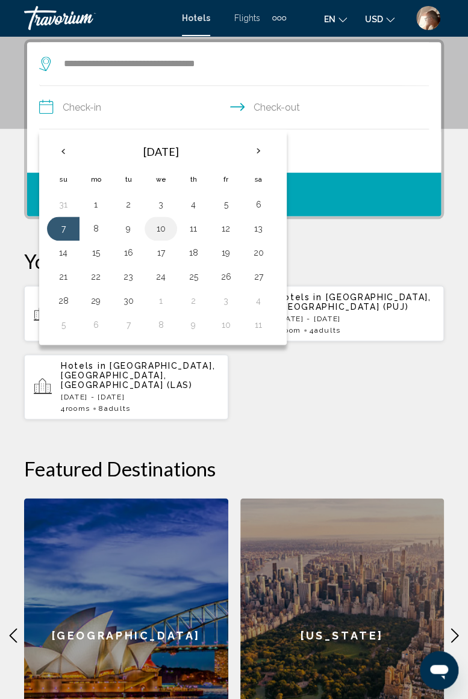
click at [164, 230] on button "10" at bounding box center [160, 228] width 19 height 17
type input "**********"
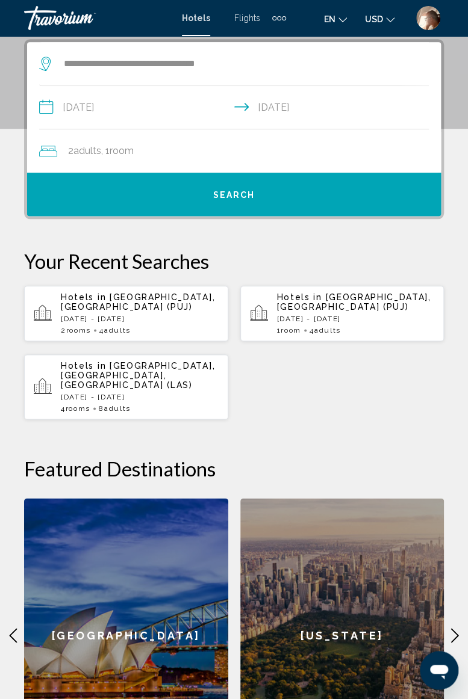
click at [209, 191] on button "Search" at bounding box center [233, 194] width 413 height 43
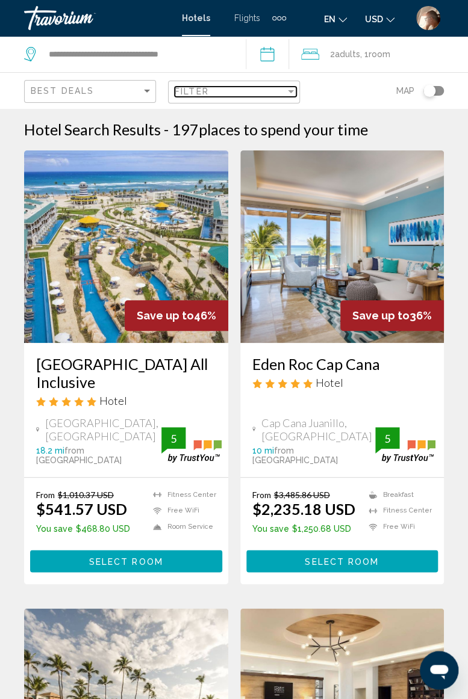
click at [293, 88] on div "Filter" at bounding box center [290, 92] width 11 height 10
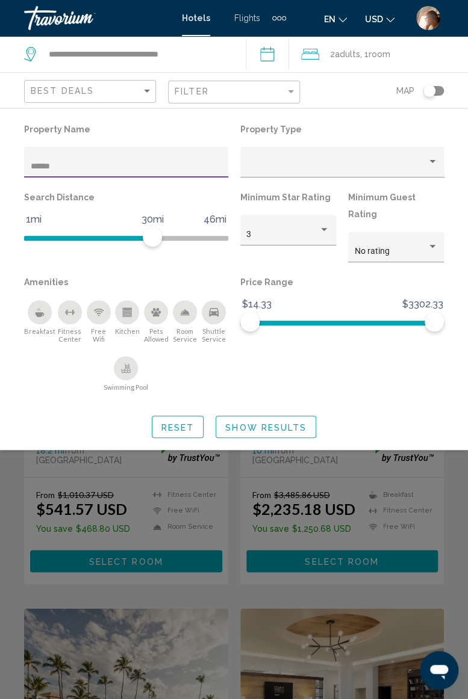
type input "*******"
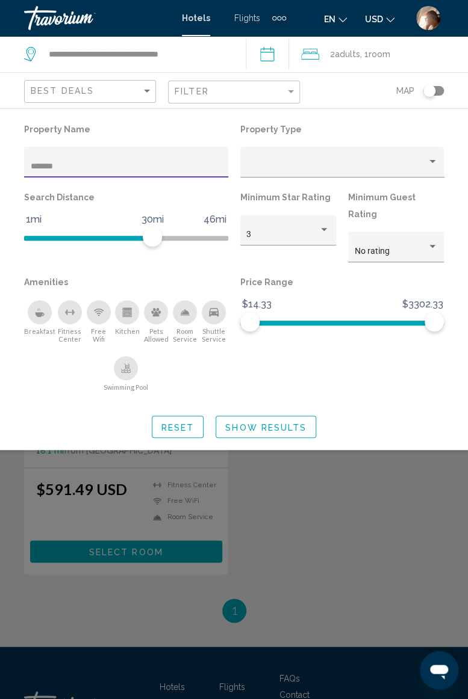
click at [414, 442] on div "Search widget" at bounding box center [234, 440] width 468 height 519
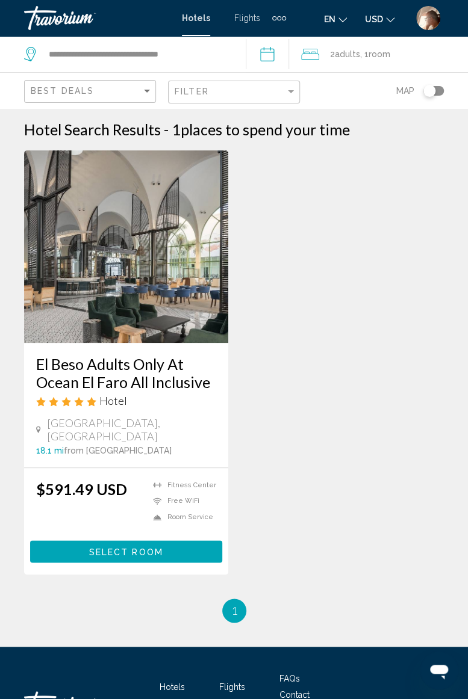
click at [140, 547] on span "Select Room" at bounding box center [126, 552] width 74 height 10
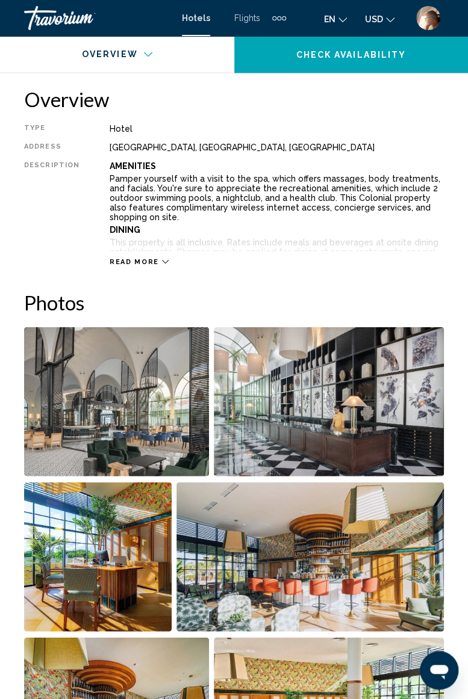
scroll to position [581, 0]
click at [176, 398] on img "Open full-screen image slider" at bounding box center [116, 401] width 185 height 149
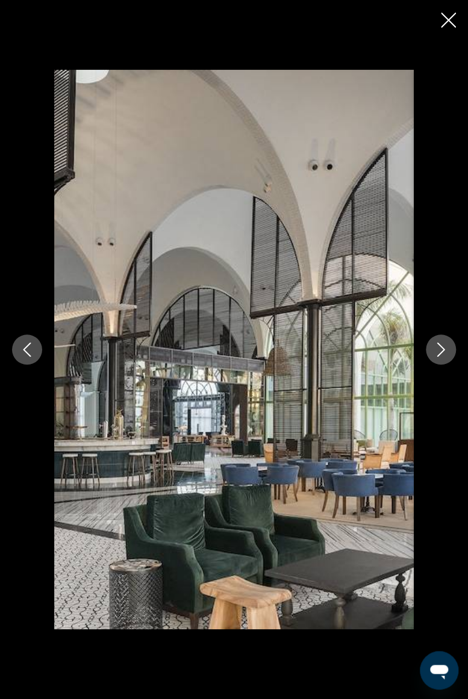
click at [444, 351] on icon "Next image" at bounding box center [440, 349] width 14 height 14
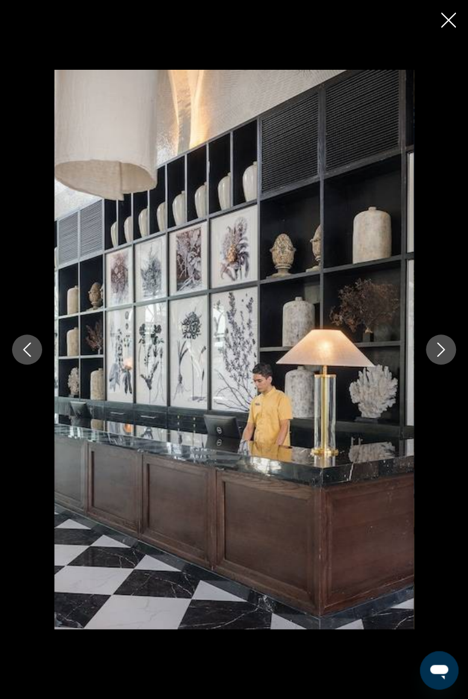
click at [441, 350] on icon "Next image" at bounding box center [440, 349] width 14 height 14
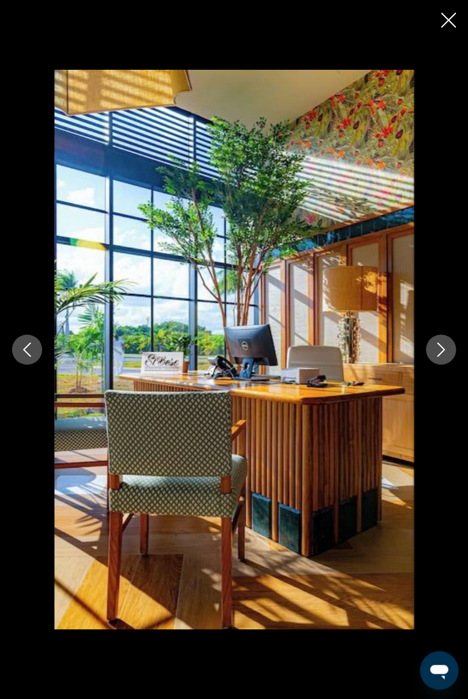
click at [442, 350] on icon "Next image" at bounding box center [440, 349] width 14 height 14
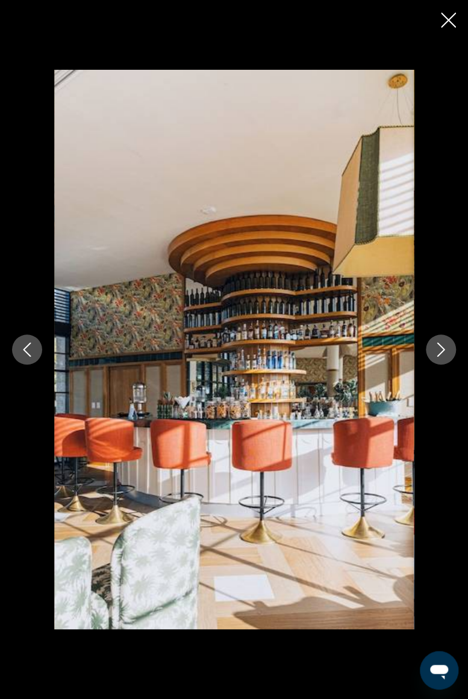
click at [439, 357] on button "Next image" at bounding box center [440, 350] width 30 height 30
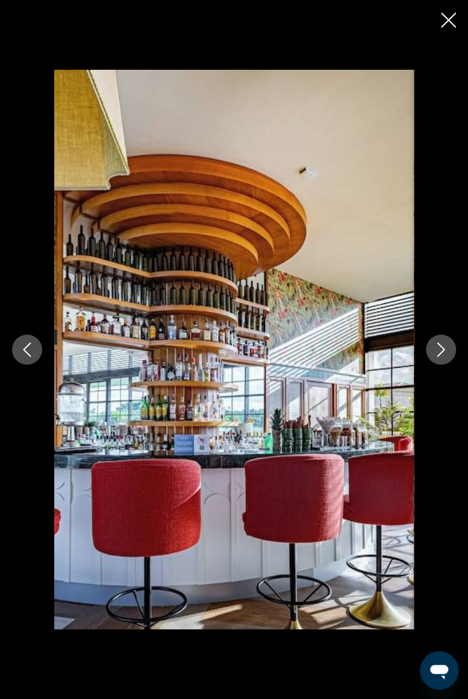
click at [442, 353] on icon "Next image" at bounding box center [440, 349] width 14 height 14
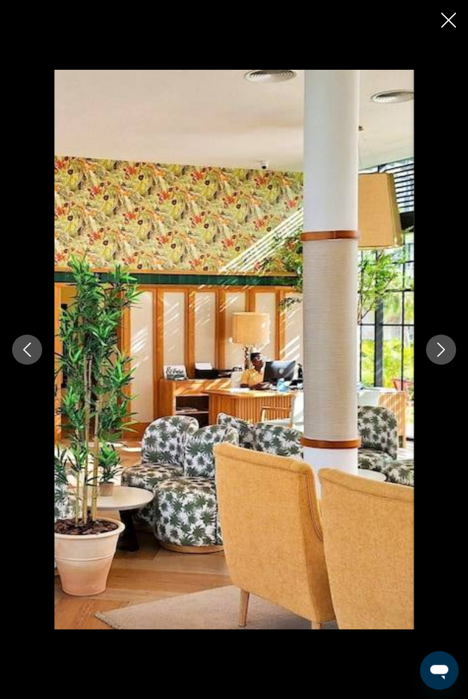
click at [436, 351] on icon "Next image" at bounding box center [440, 349] width 14 height 14
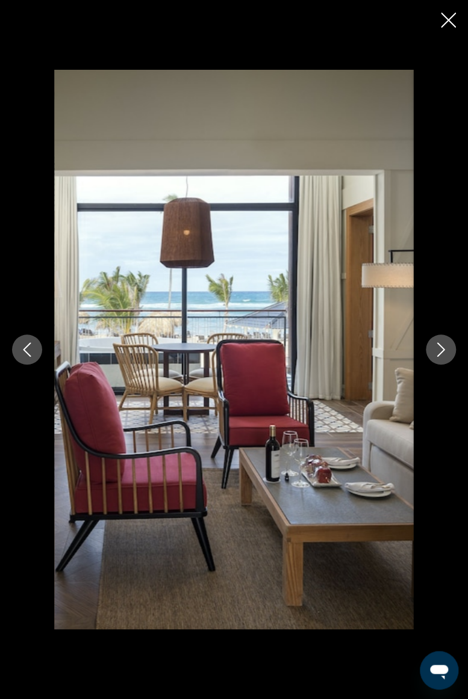
click at [436, 356] on icon "Next image" at bounding box center [440, 349] width 14 height 14
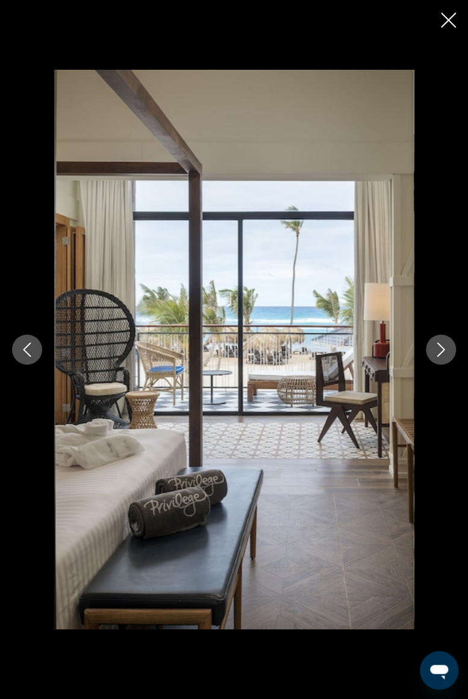
click at [434, 355] on icon "Next image" at bounding box center [440, 349] width 14 height 14
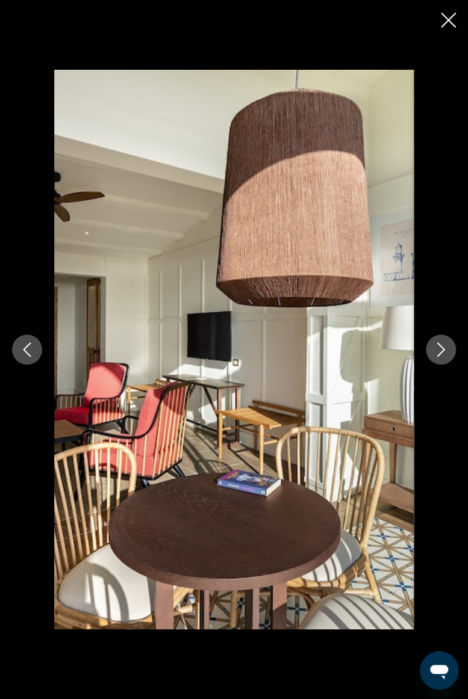
click at [440, 354] on icon "Next image" at bounding box center [441, 349] width 8 height 14
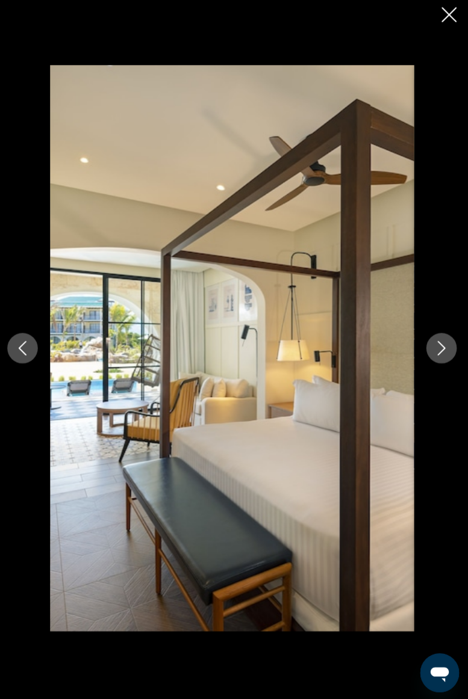
scroll to position [581, 0]
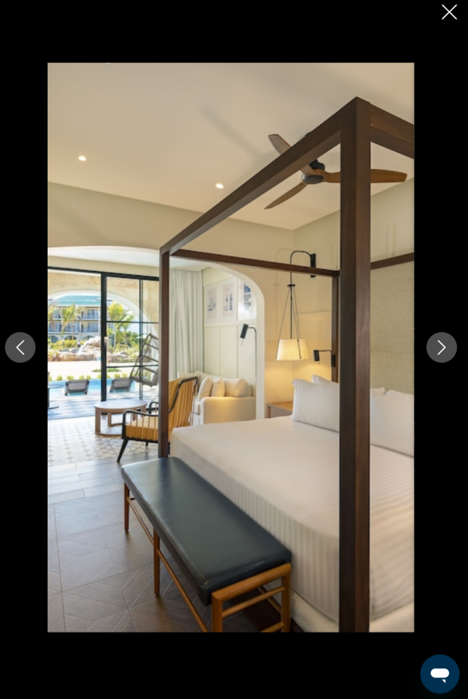
click at [450, 352] on button "Next image" at bounding box center [440, 350] width 30 height 30
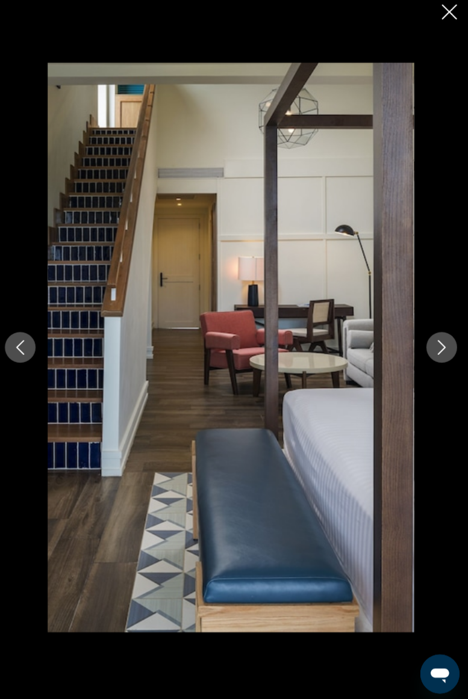
click at [442, 353] on icon "Next image" at bounding box center [440, 349] width 14 height 14
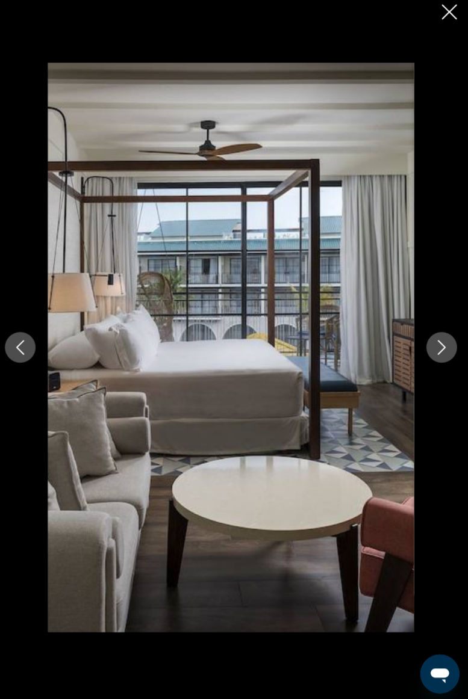
click at [441, 350] on icon "Next image" at bounding box center [440, 349] width 14 height 14
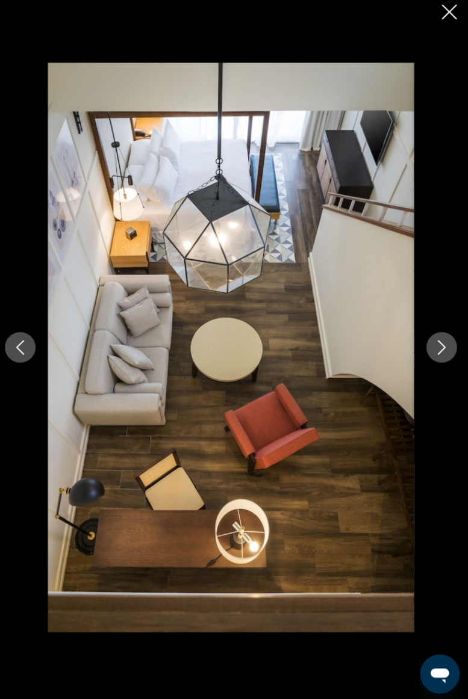
click at [451, 29] on button "Close slideshow" at bounding box center [448, 21] width 15 height 19
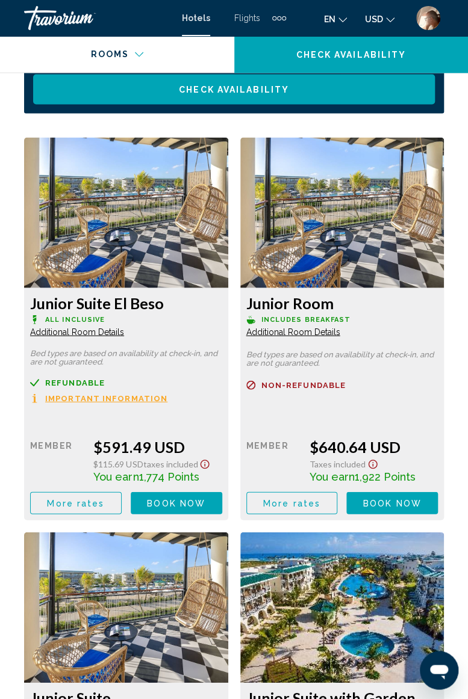
scroll to position [2038, 0]
